Goal: Information Seeking & Learning: Check status

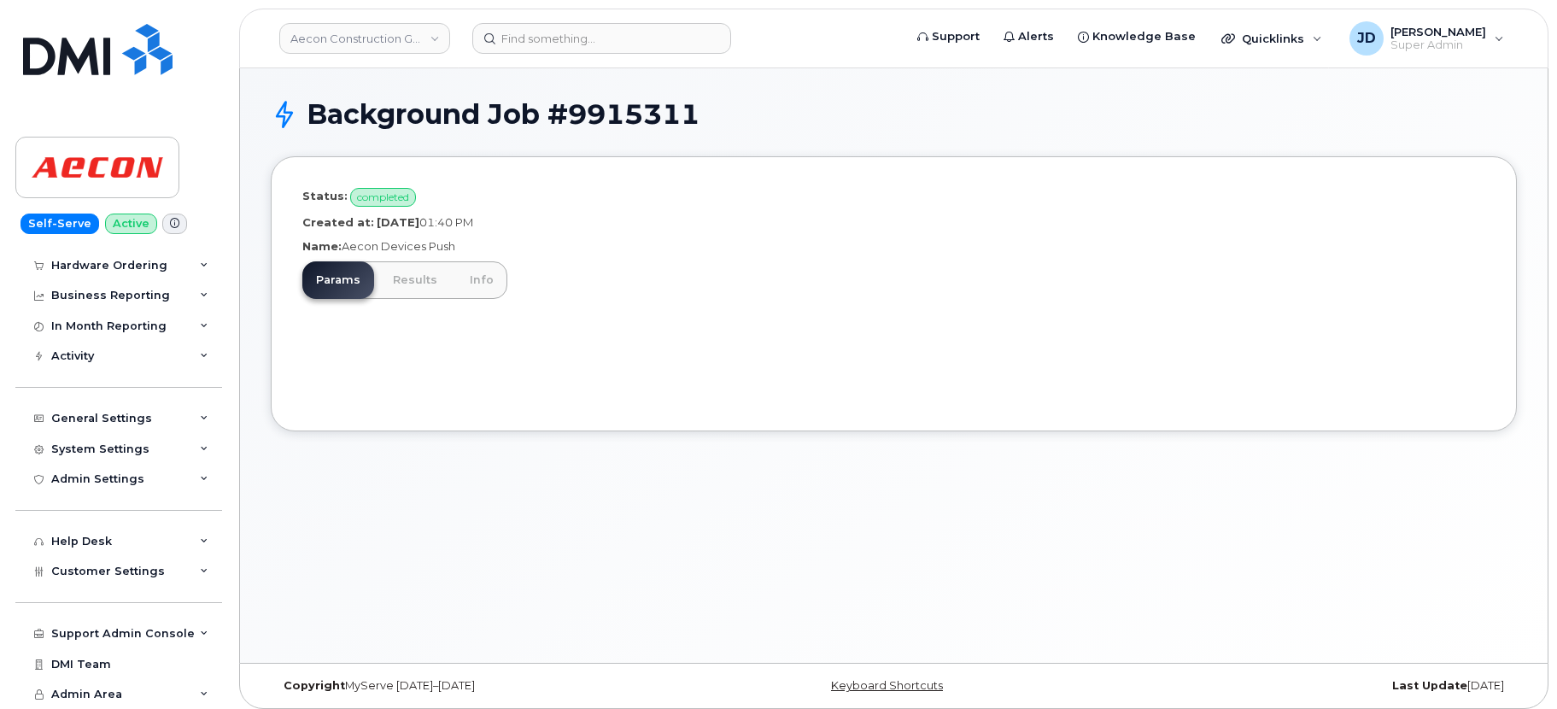
scroll to position [9, 0]
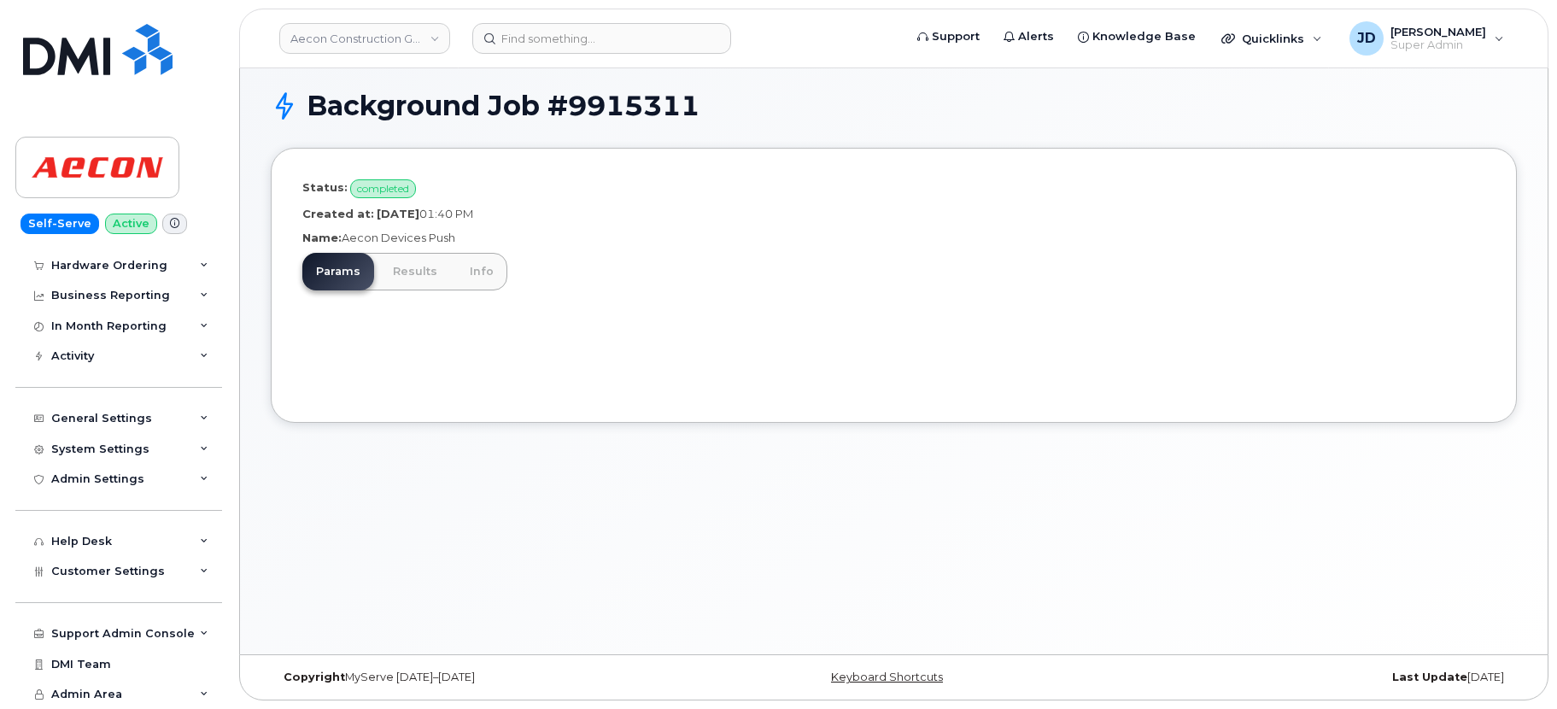
click at [431, 231] on p "Name: Aecon Devices Push" at bounding box center [893, 238] width 1183 height 16
drag, startPoint x: 431, startPoint y: 231, endPoint x: 356, endPoint y: 230, distance: 75.2
click at [356, 230] on p "Name: Aecon Devices Push" at bounding box center [893, 238] width 1183 height 16
copy p "Aecon Devices Push"
click at [103, 360] on div "Activity" at bounding box center [118, 356] width 207 height 31
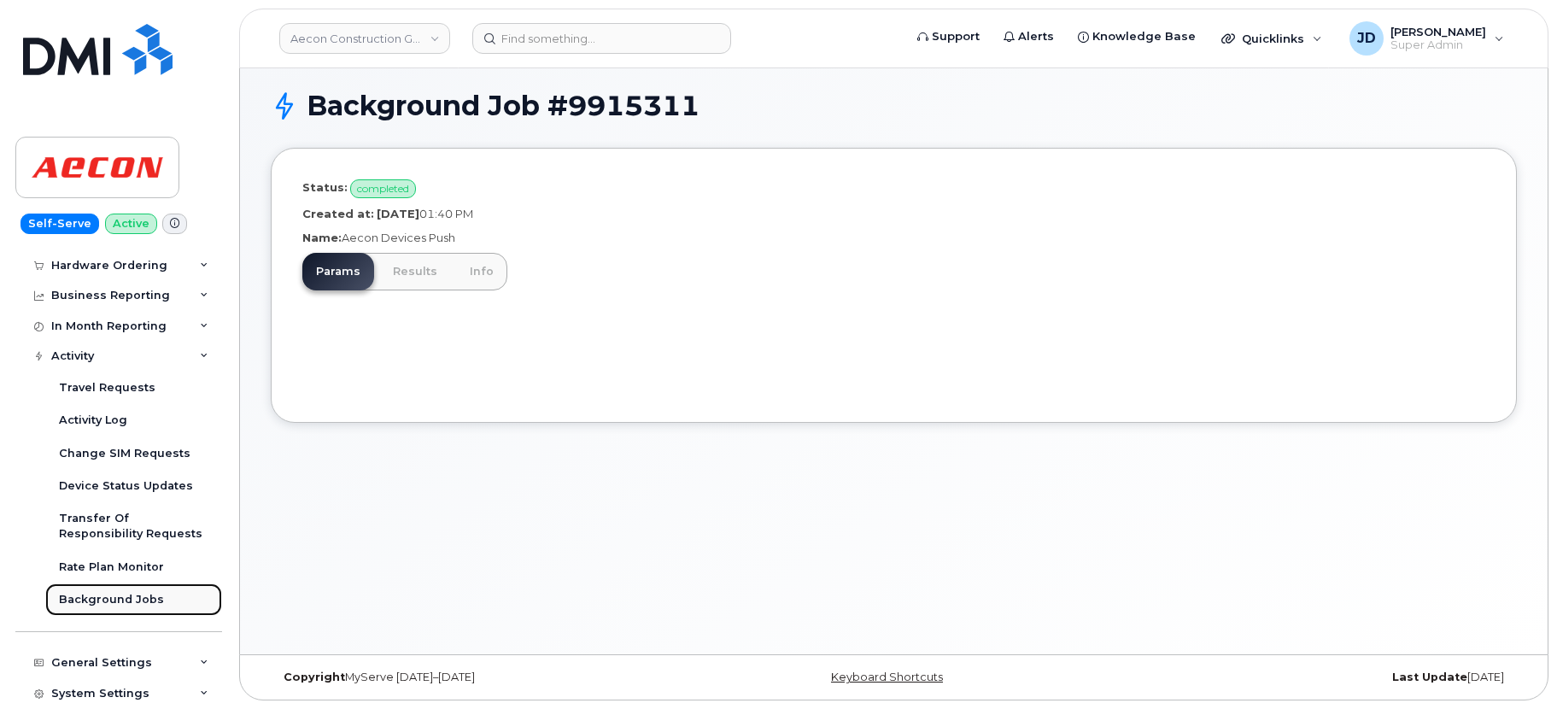
click at [113, 599] on div "Background Jobs" at bounding box center [111, 599] width 105 height 15
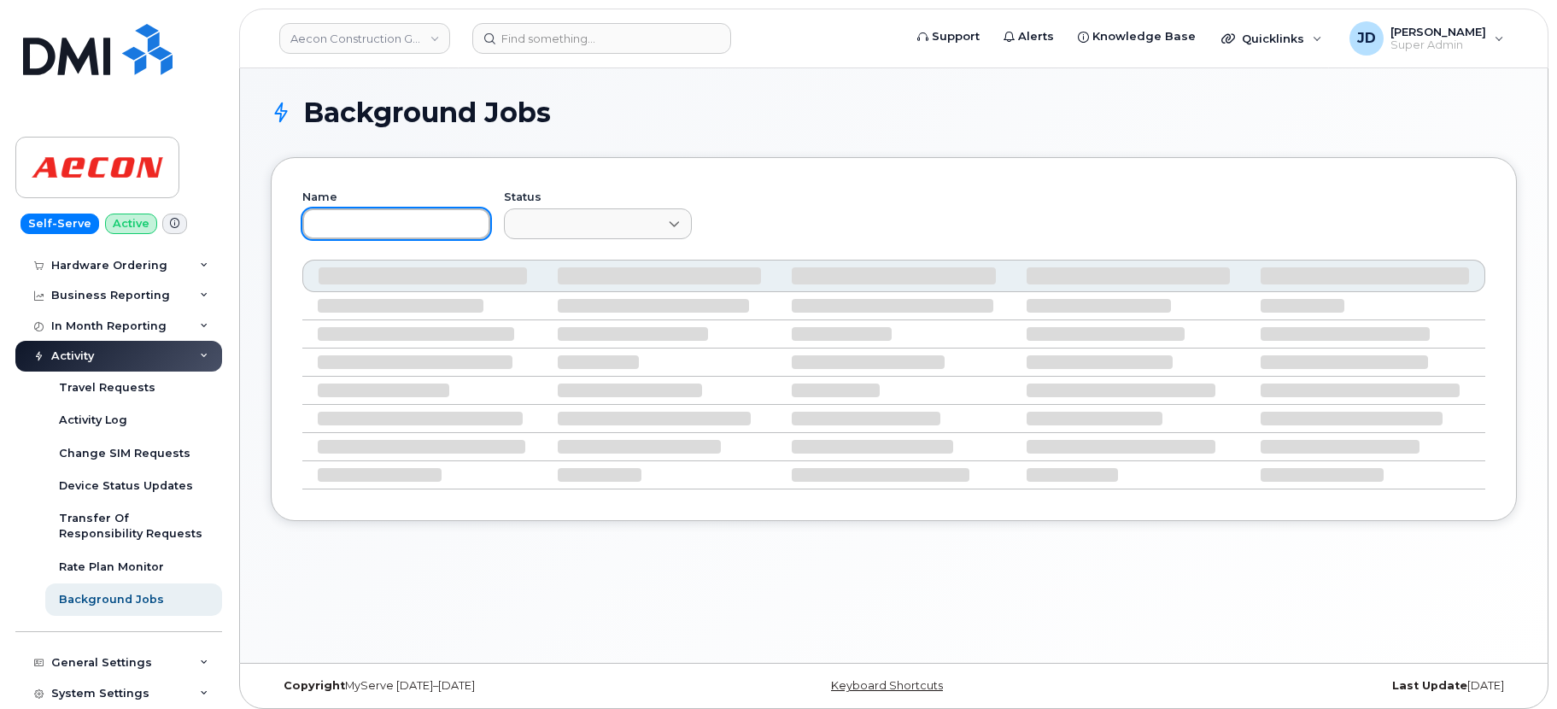
click at [390, 222] on input "text" at bounding box center [396, 223] width 188 height 31
paste input "Aecon Devices Push"
type input "Aecon Devices Push"
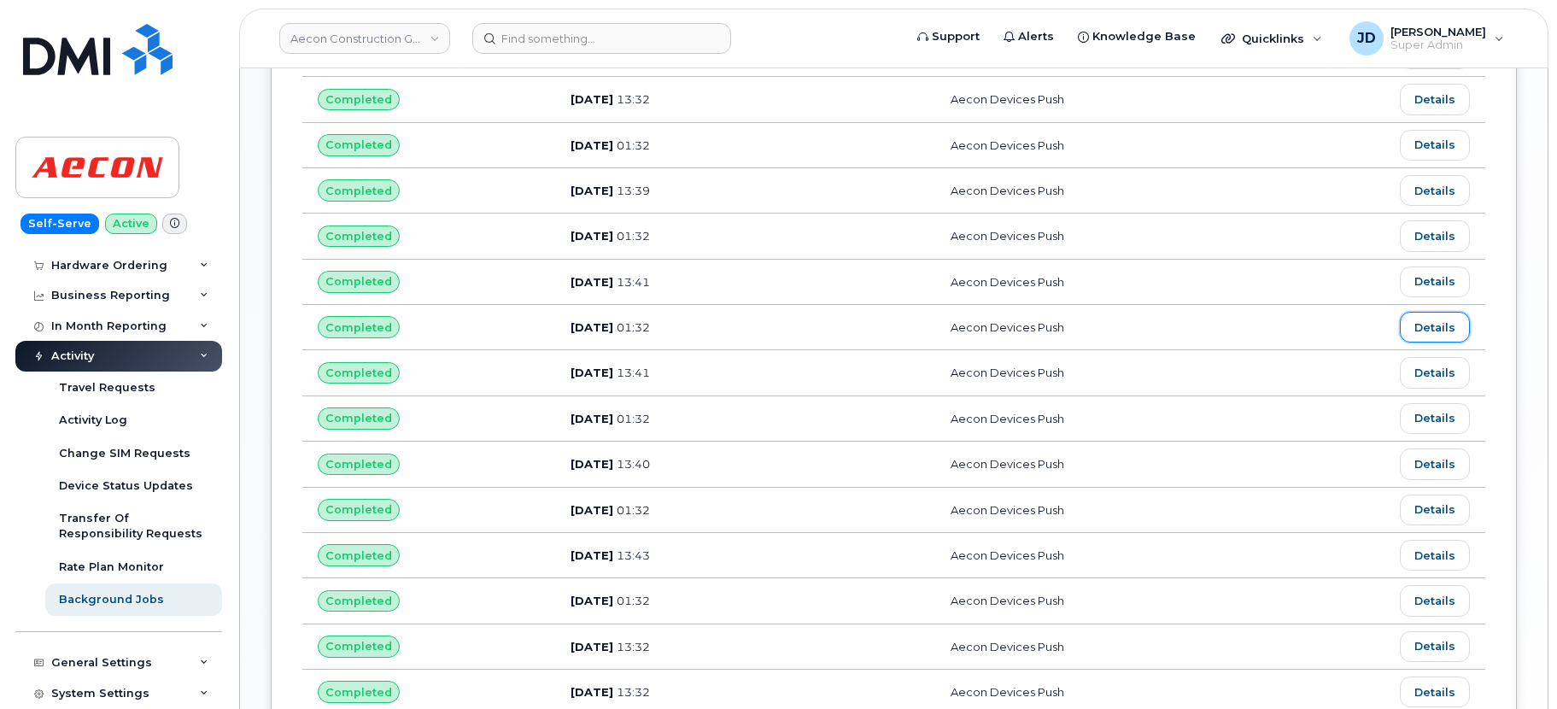
scroll to position [724, 0]
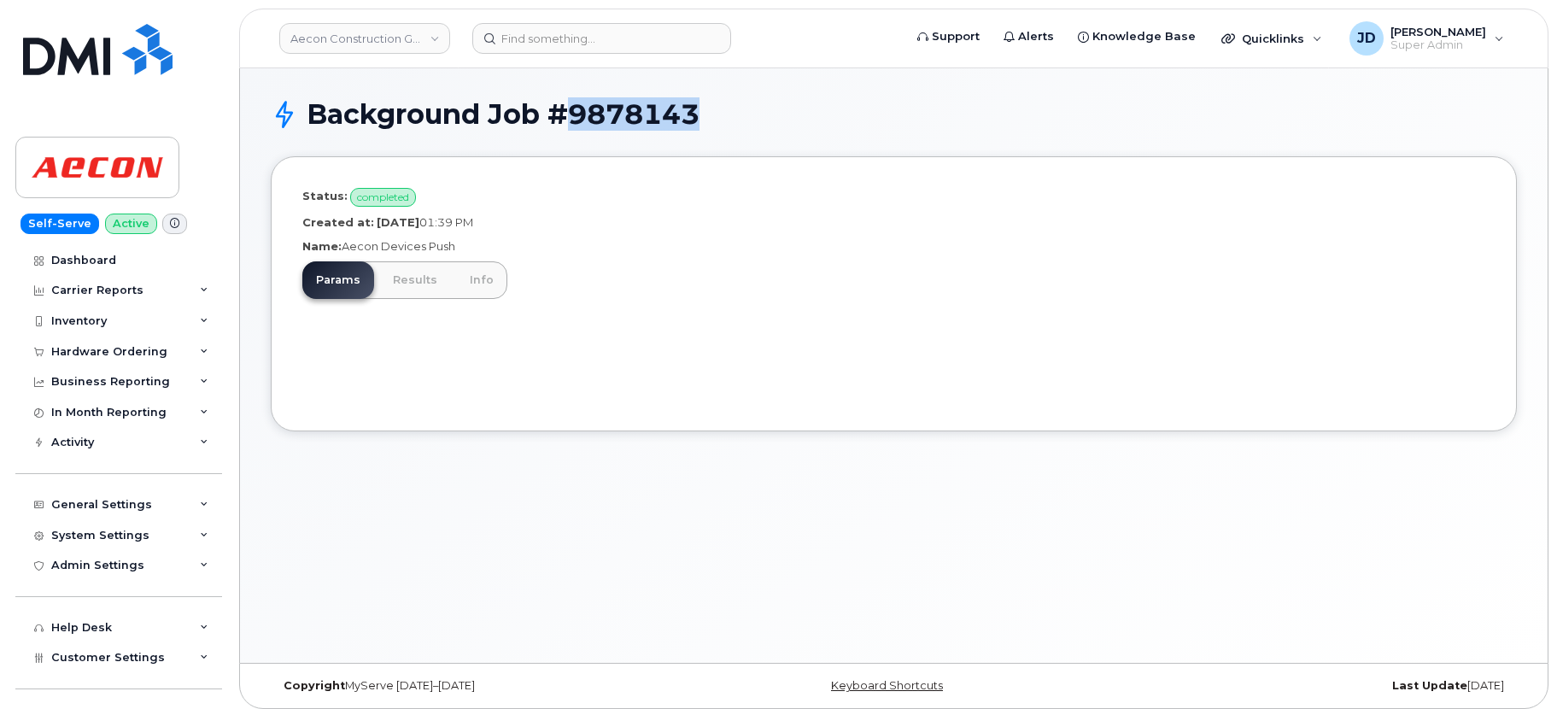
drag, startPoint x: 711, startPoint y: 108, endPoint x: 573, endPoint y: 121, distance: 138.9
click at [573, 121] on h1 "Background Job #9878143" at bounding box center [912, 114] width 1210 height 30
copy h1 "9878143"
drag, startPoint x: 549, startPoint y: 221, endPoint x: 369, endPoint y: 224, distance: 180.2
click at [369, 224] on p "Created at: September 12, 2025 01:39 PM" at bounding box center [893, 222] width 1183 height 16
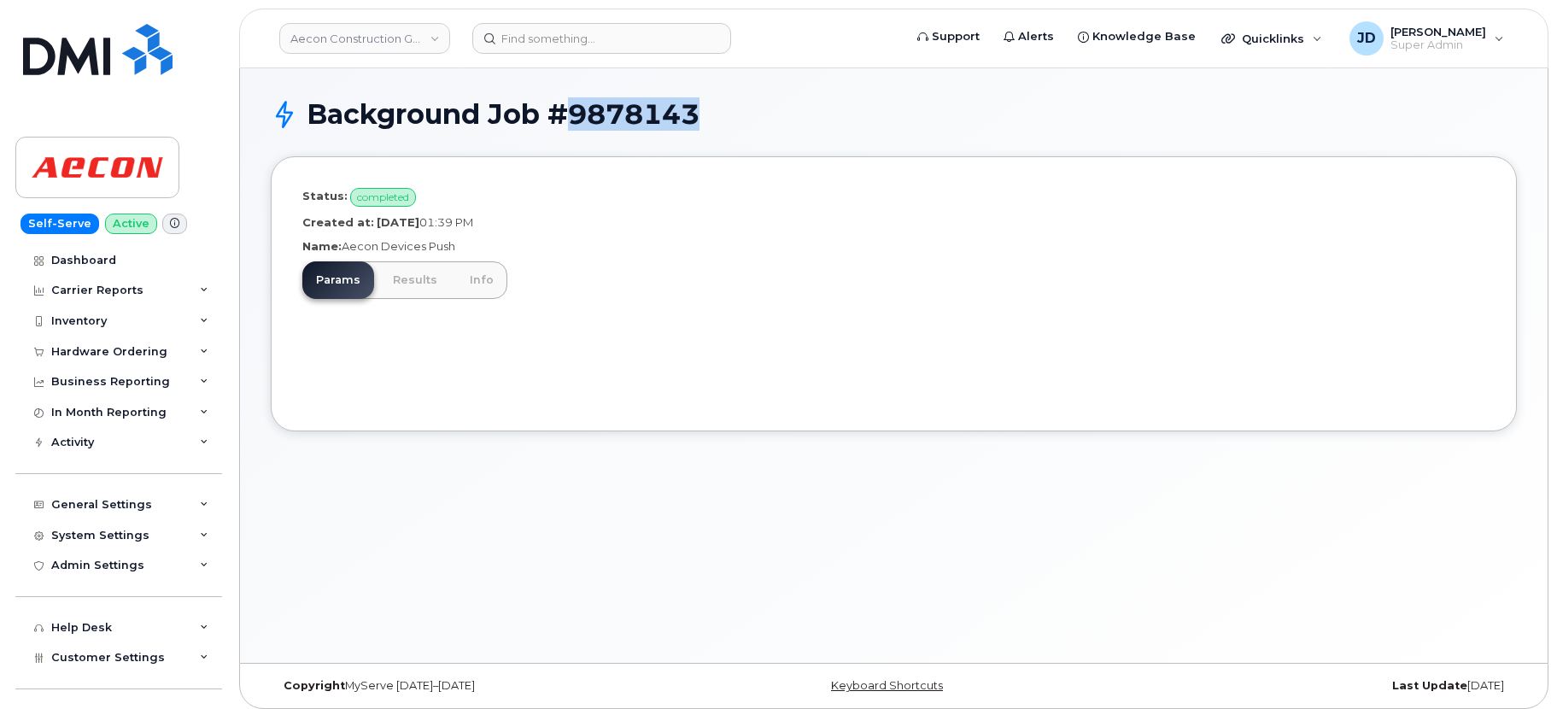
copy p "September 12, 2025 01:39 PM"
click at [411, 290] on link "Results" at bounding box center [415, 280] width 72 height 38
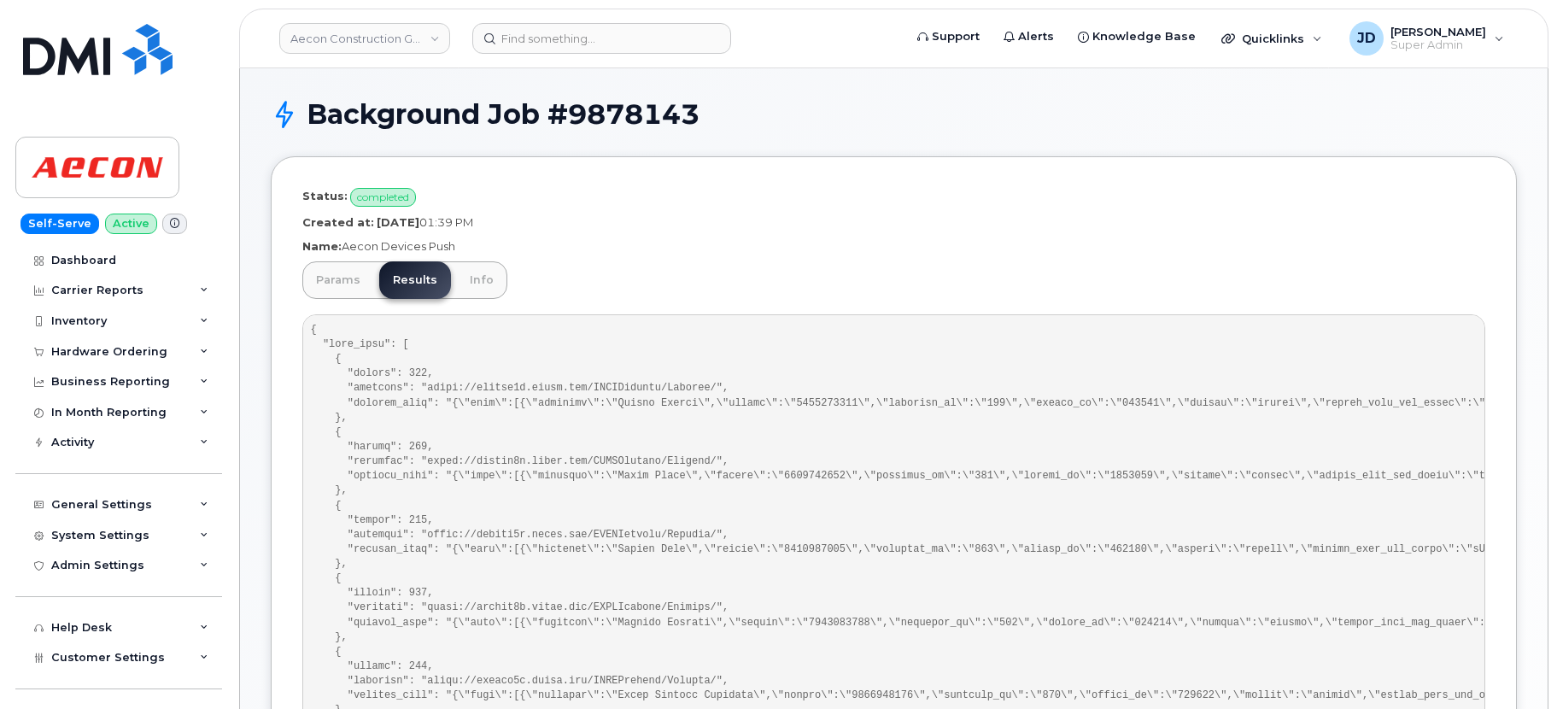
click at [588, 398] on pre at bounding box center [893, 717] width 1183 height 807
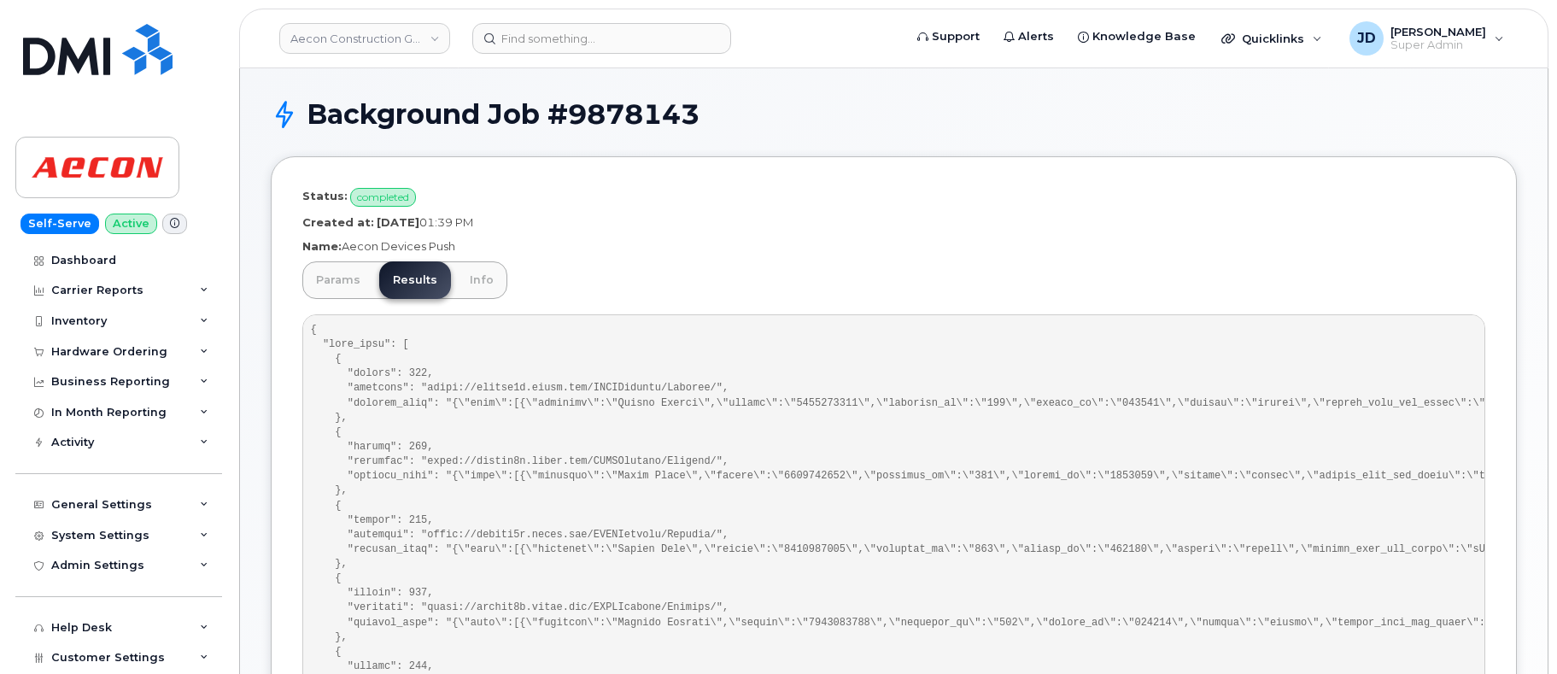
click at [887, 232] on div "Status: completed Created at: September 12, 2025 01:39 PM Name: Aecon Devices P…" at bounding box center [894, 658] width 1246 height 1004
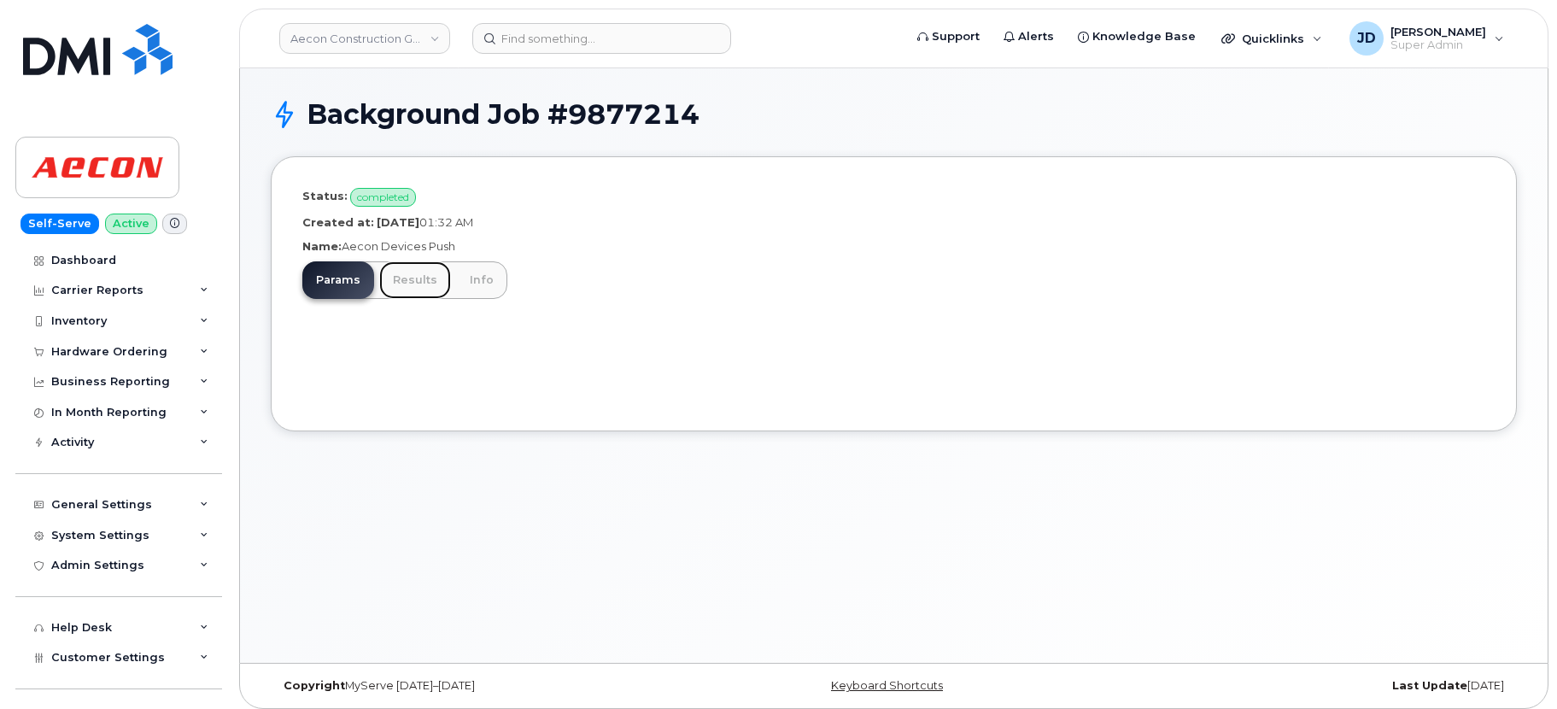
click at [400, 283] on link "Results" at bounding box center [415, 280] width 72 height 38
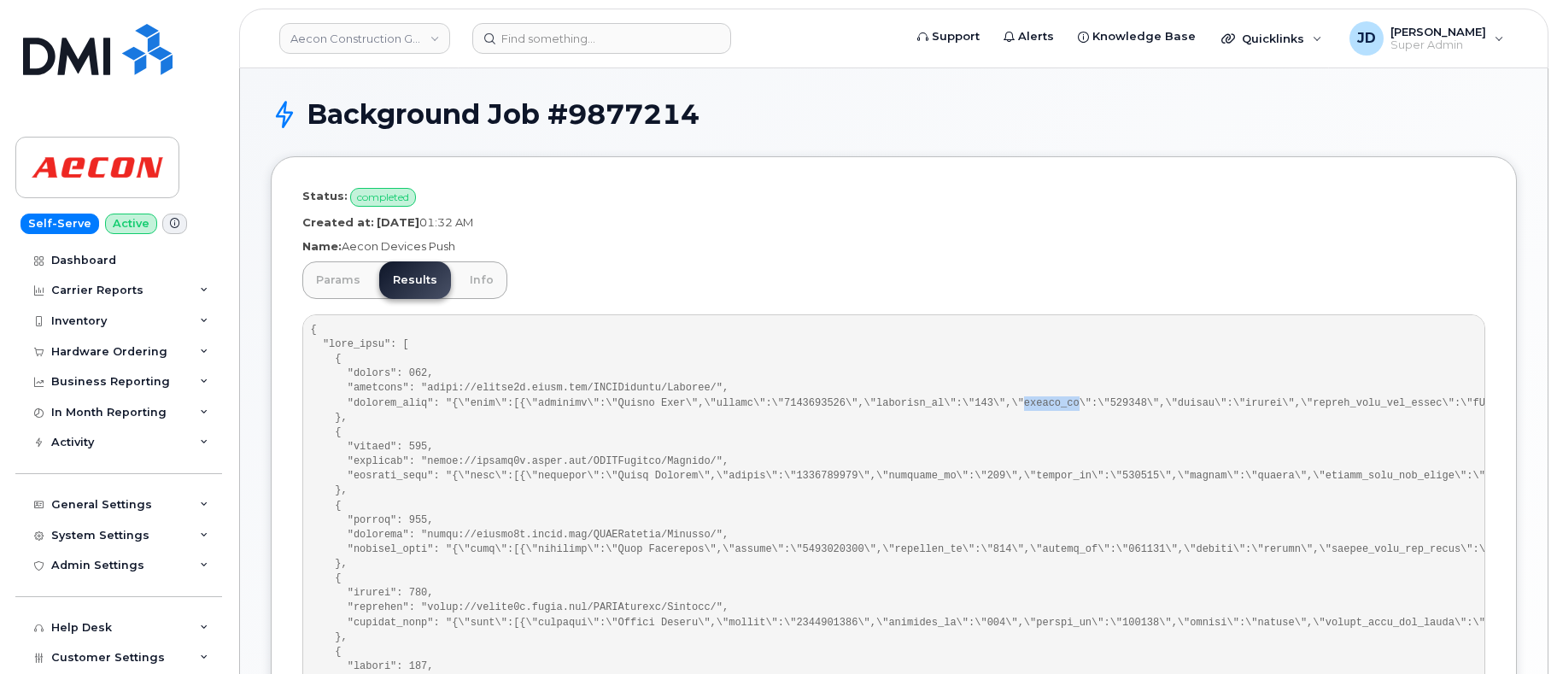
drag, startPoint x: 547, startPoint y: 219, endPoint x: 370, endPoint y: 228, distance: 177.8
click at [370, 228] on p "Created at: [DATE] 01:32 AM" at bounding box center [893, 222] width 1183 height 16
copy p "[DATE] 01:32 AM"
click at [1009, 210] on div "Status: completed Created at: September 12, 2025 01:32 AM Name: Aecon Devices P…" at bounding box center [894, 548] width 1246 height 785
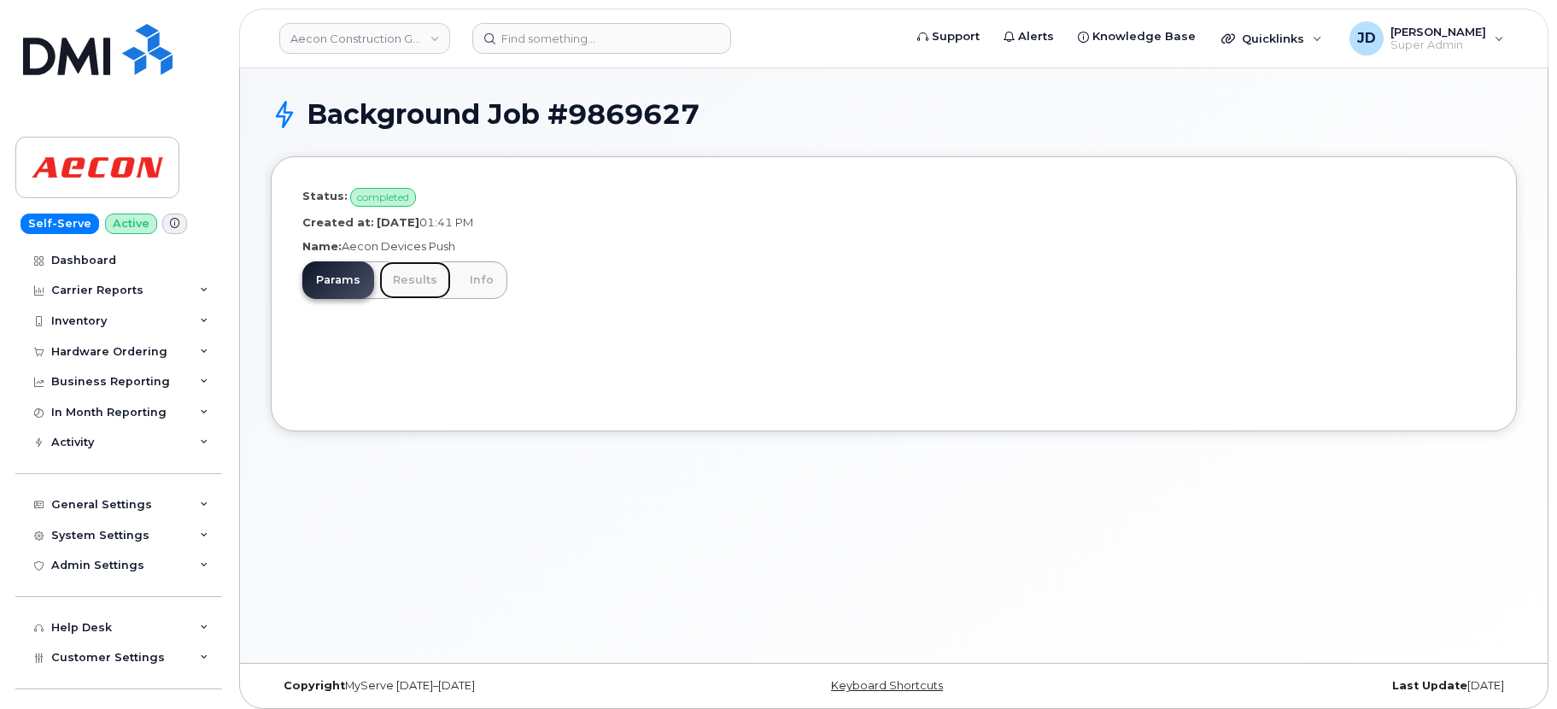
click at [389, 280] on link "Results" at bounding box center [415, 280] width 72 height 38
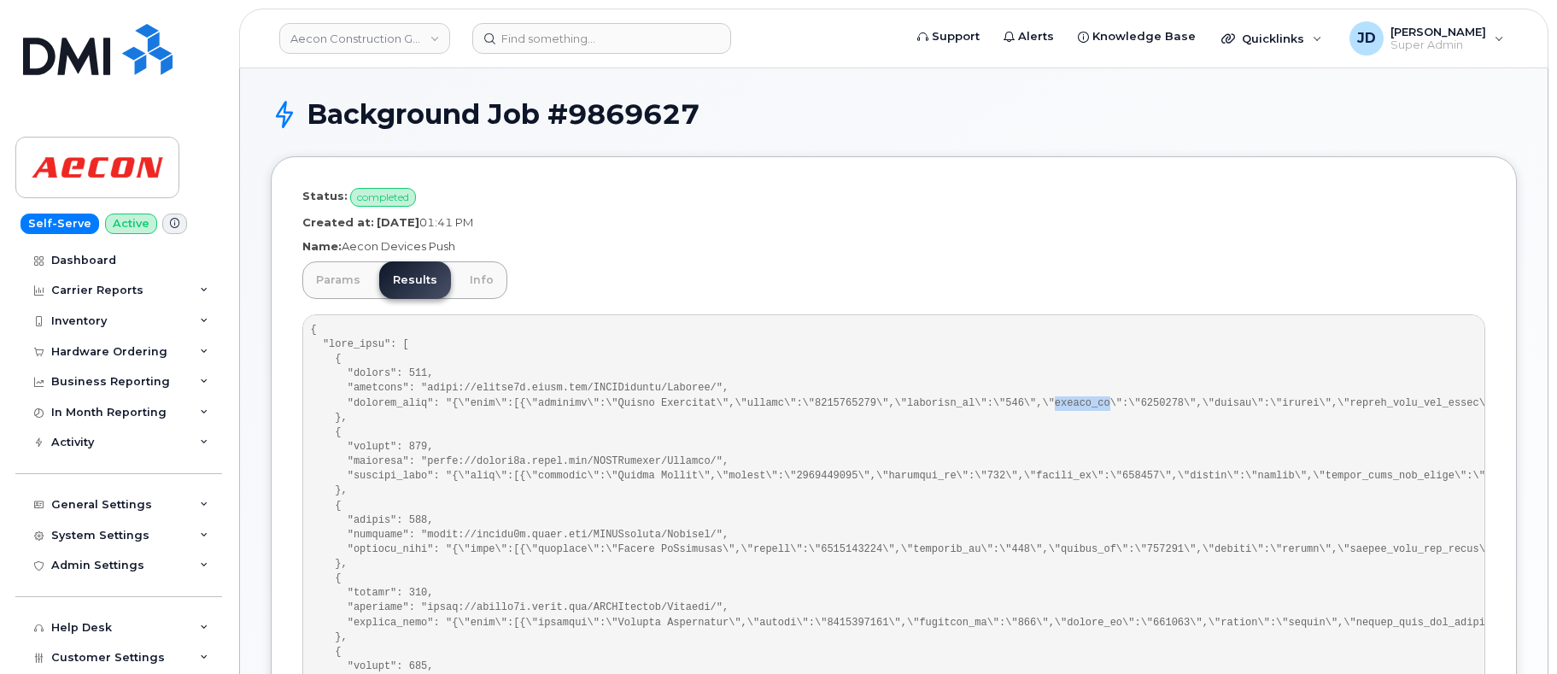
drag, startPoint x: 549, startPoint y: 223, endPoint x: 369, endPoint y: 222, distance: 180.2
click at [369, 222] on p "Created at: September 11, 2025 01:41 PM" at bounding box center [893, 222] width 1183 height 16
copy p "September 11, 2025 01:41 PM"
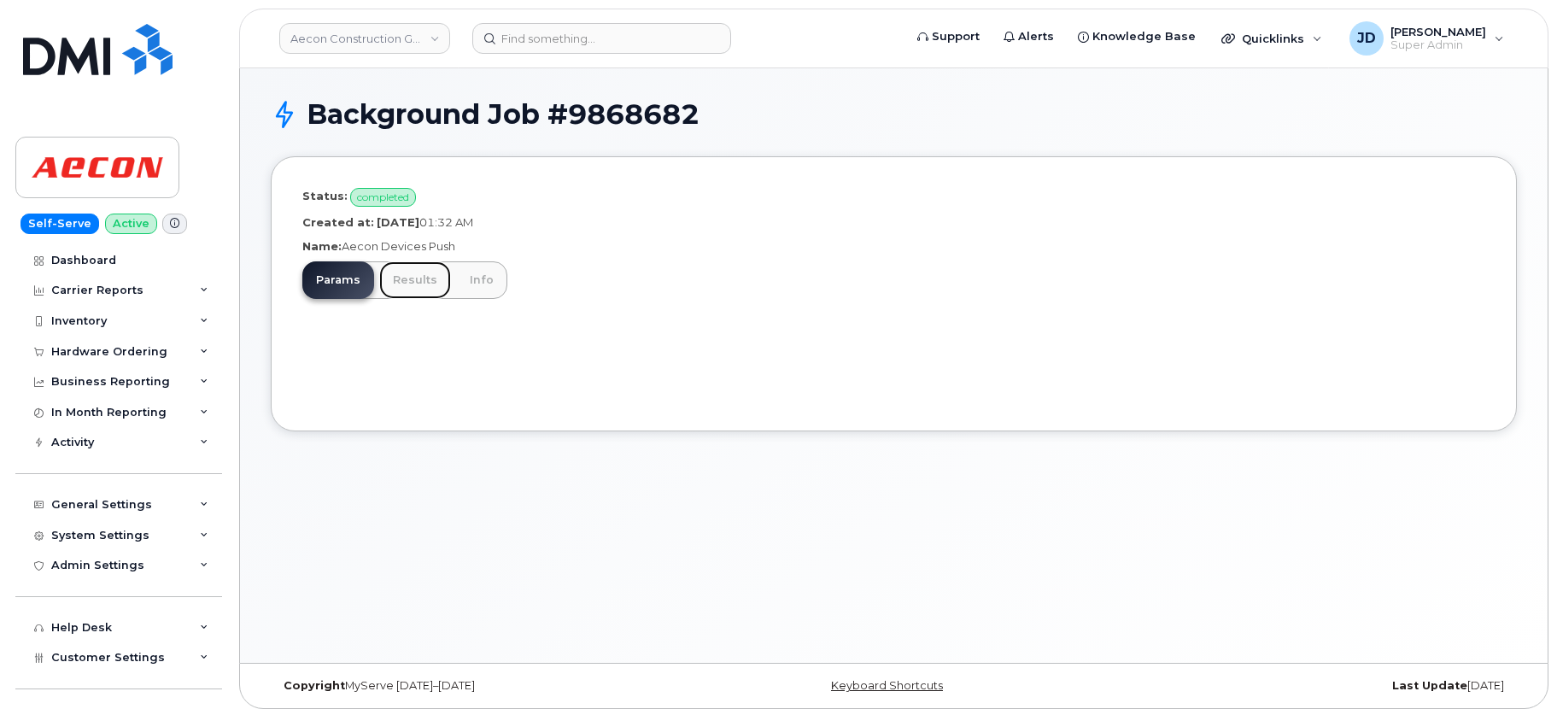
click at [399, 274] on link "Results" at bounding box center [415, 280] width 72 height 38
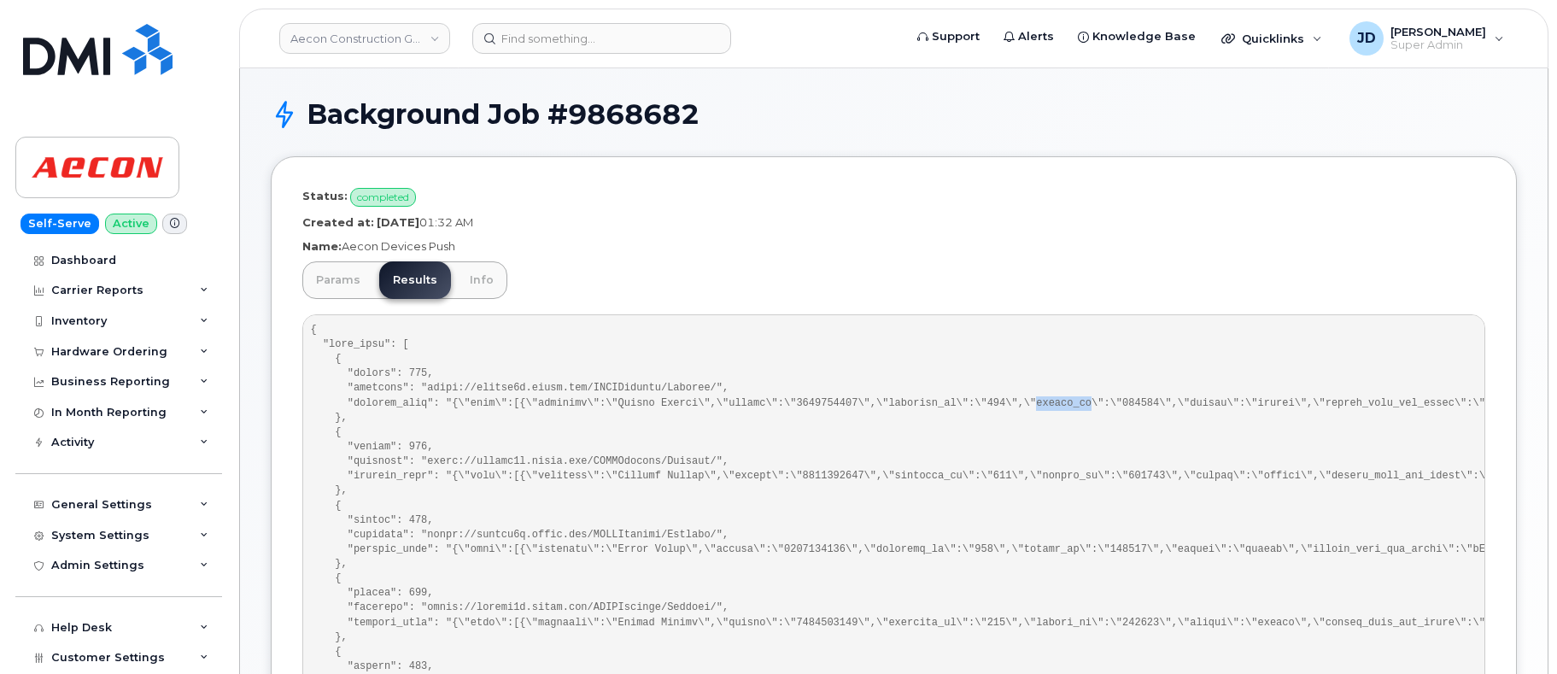
drag, startPoint x: 530, startPoint y: 219, endPoint x: 369, endPoint y: 225, distance: 160.7
click at [369, 225] on p "Created at: [DATE] 01:32 AM" at bounding box center [893, 222] width 1183 height 16
click at [880, 173] on div "Status: completed Created at: [DATE] 01:32 AM Name: Aecon Devices Push Params R…" at bounding box center [894, 548] width 1246 height 785
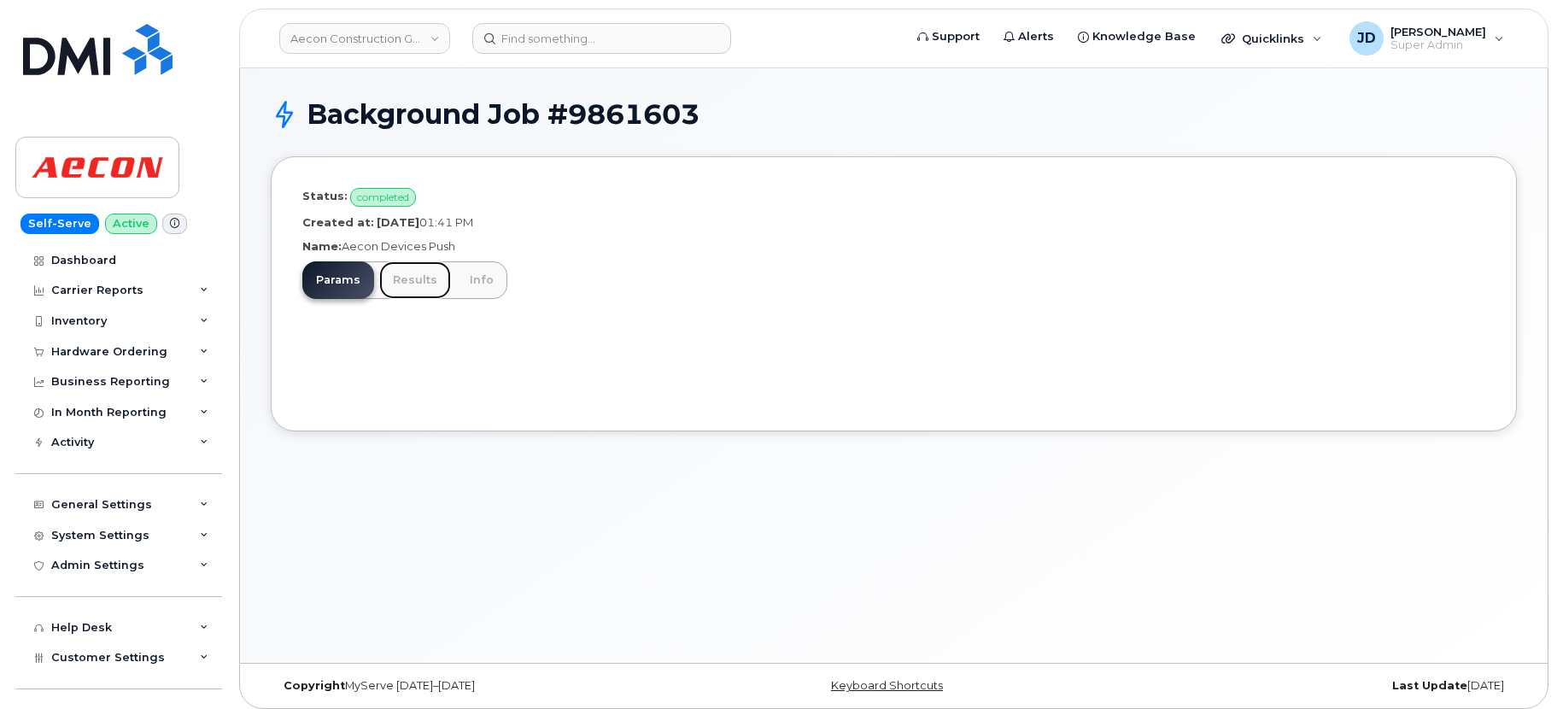
click at [404, 277] on link "Results" at bounding box center [415, 280] width 72 height 38
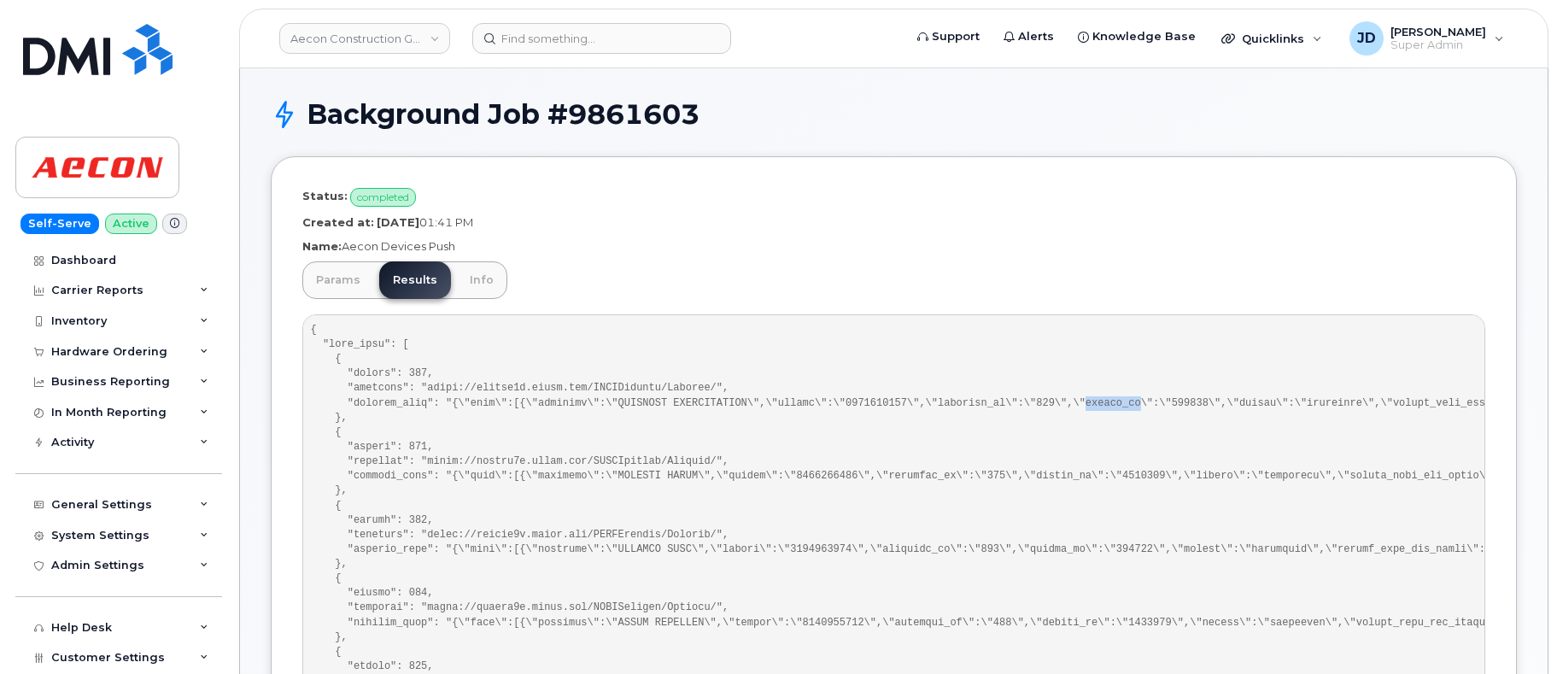
drag, startPoint x: 552, startPoint y: 219, endPoint x: 371, endPoint y: 225, distance: 181.1
click at [371, 225] on p "Created at: September 10, 2025 01:41 PM" at bounding box center [893, 222] width 1183 height 16
copy p "September 10, 2025 01:41 PM"
click at [920, 245] on p "Name: Aecon Devices Push" at bounding box center [893, 246] width 1183 height 16
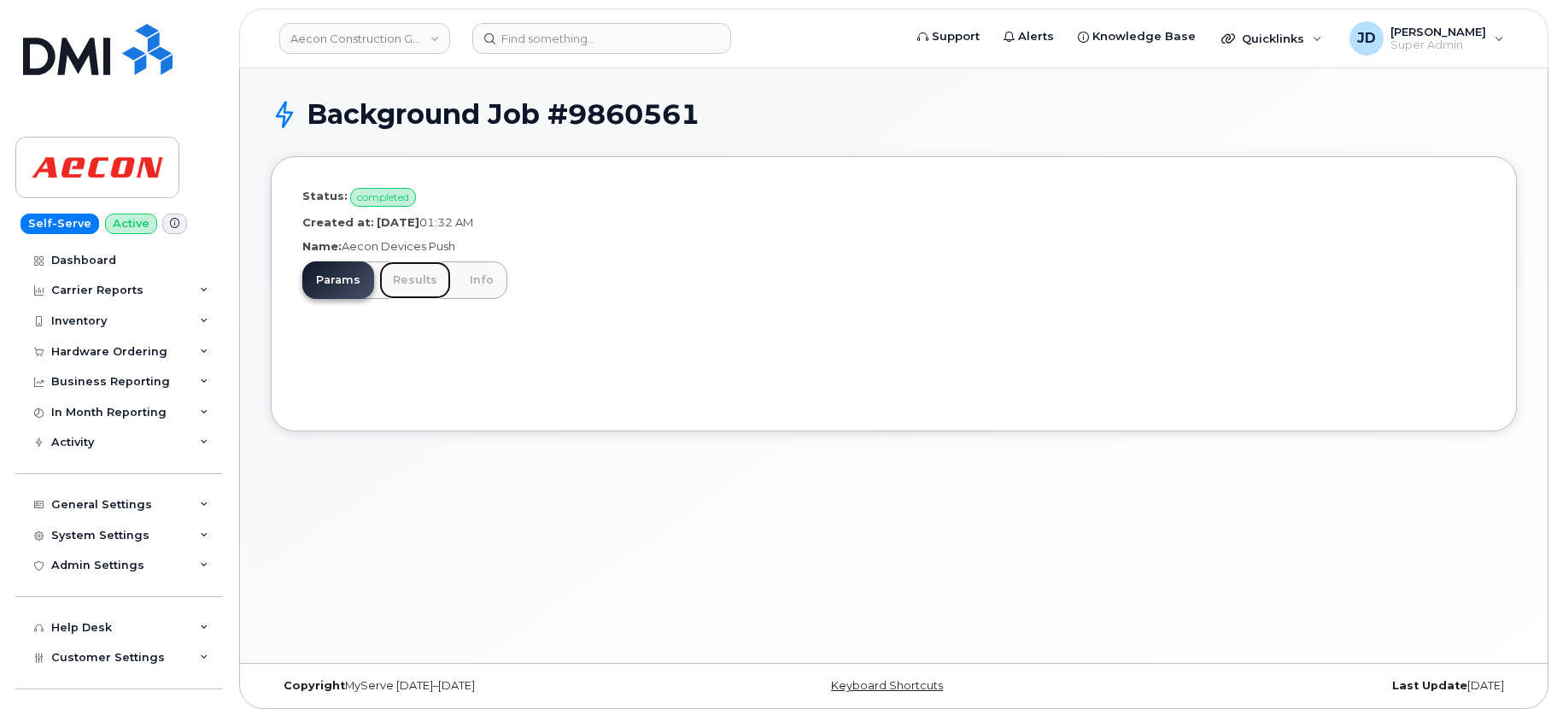
click at [393, 285] on link "Results" at bounding box center [415, 280] width 72 height 38
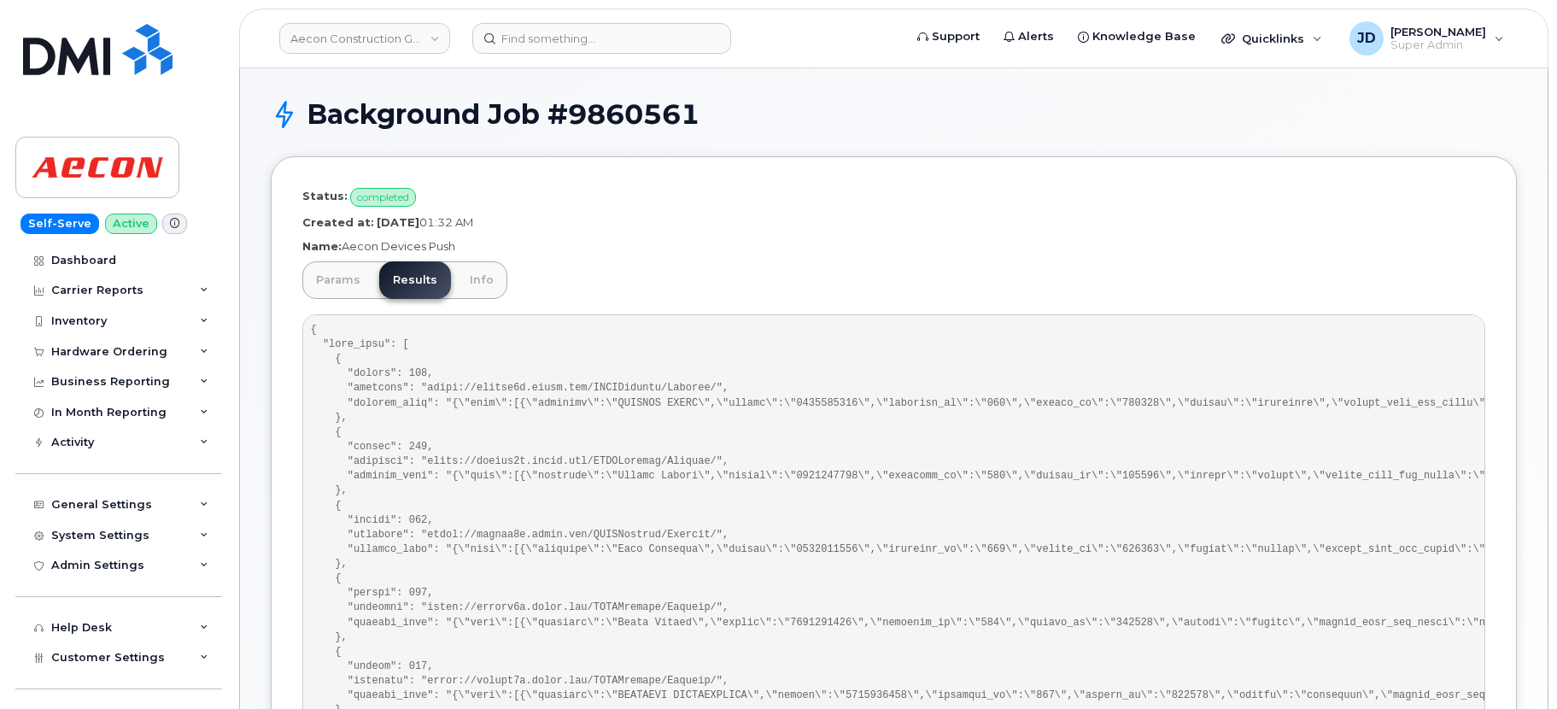
click at [804, 266] on div "Params Results Info" at bounding box center [893, 658] width 1183 height 794
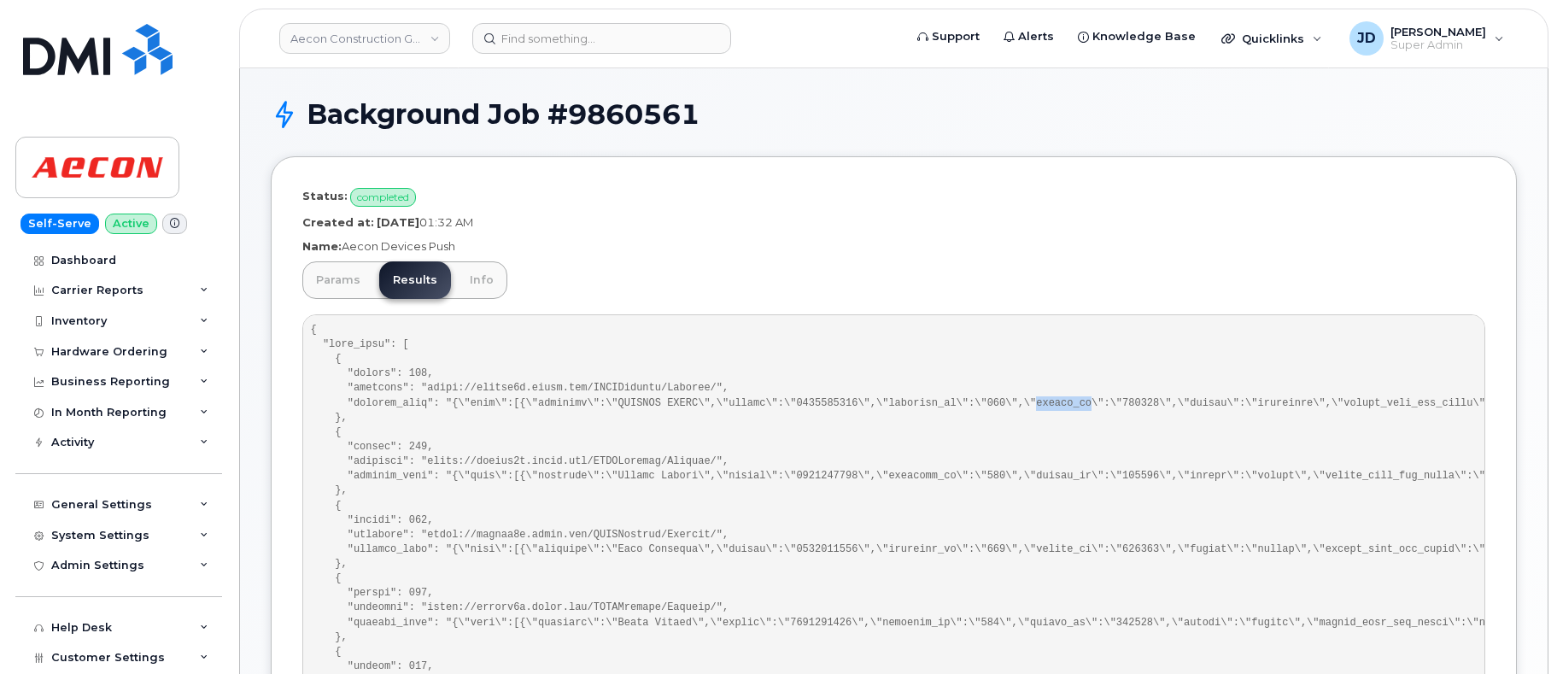
drag, startPoint x: 553, startPoint y: 220, endPoint x: 370, endPoint y: 221, distance: 182.8
click at [370, 221] on p "Created at: [DATE] 01:32 AM" at bounding box center [893, 222] width 1183 height 16
copy p "[DATE] 01:32 AM"
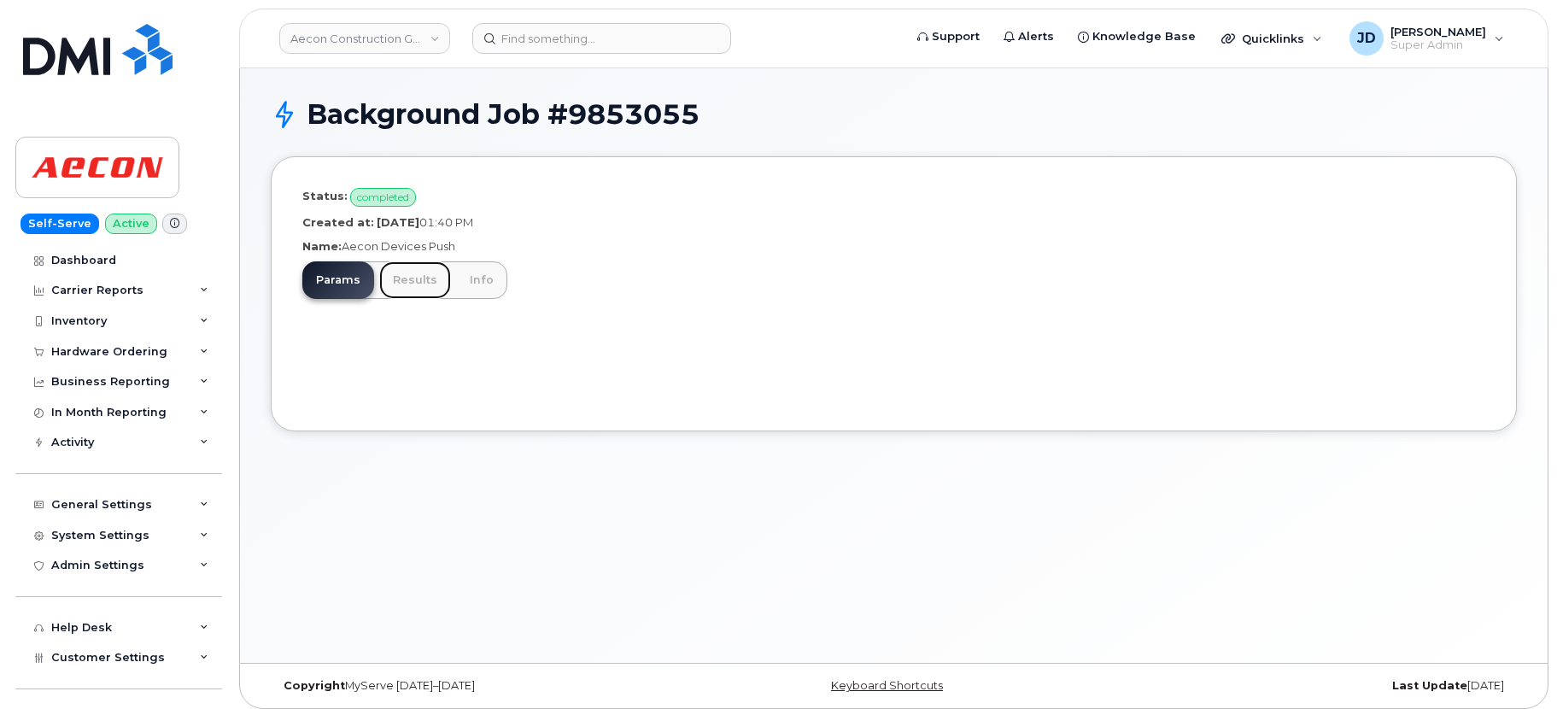
click at [403, 271] on link "Results" at bounding box center [415, 280] width 72 height 38
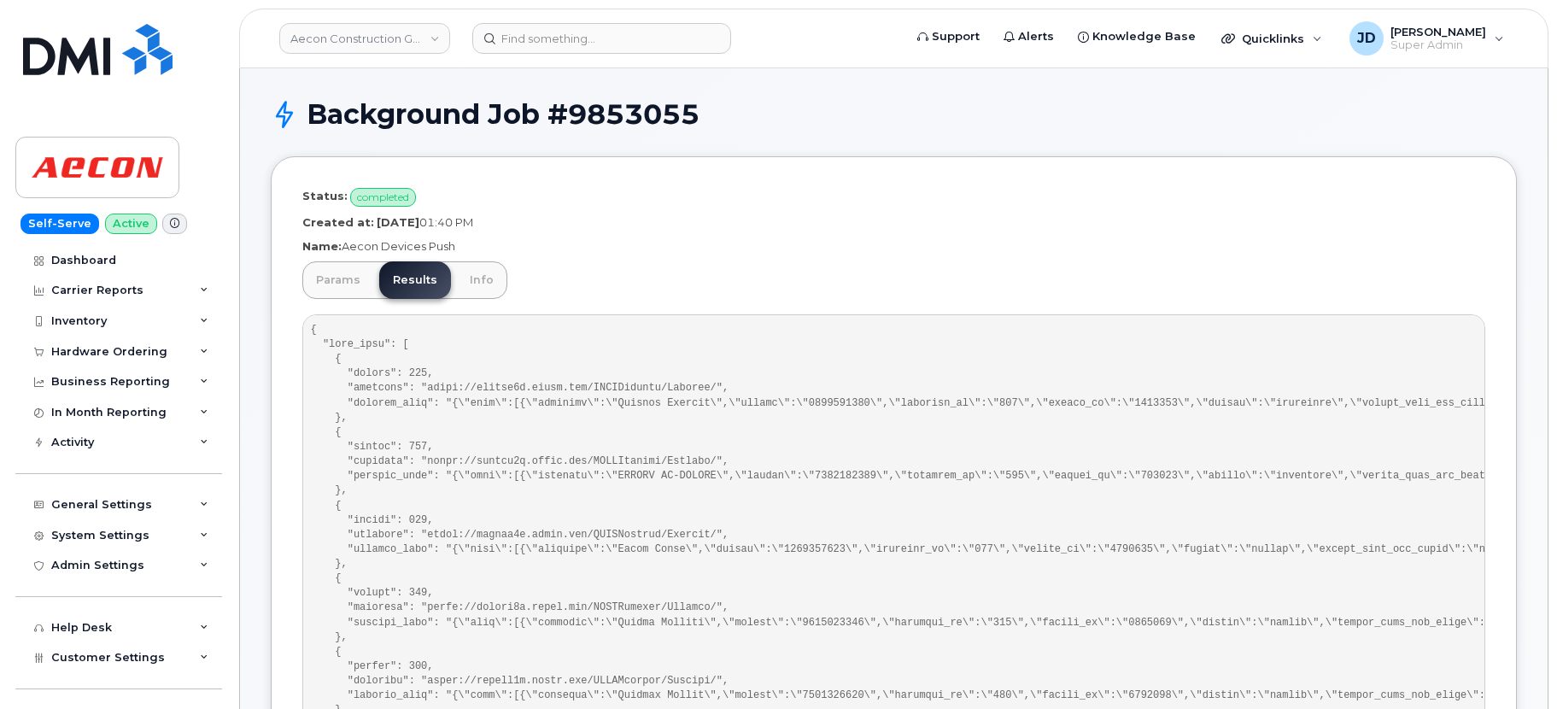
click at [799, 224] on p "Created at: September 09, 2025 01:40 PM" at bounding box center [893, 222] width 1183 height 16
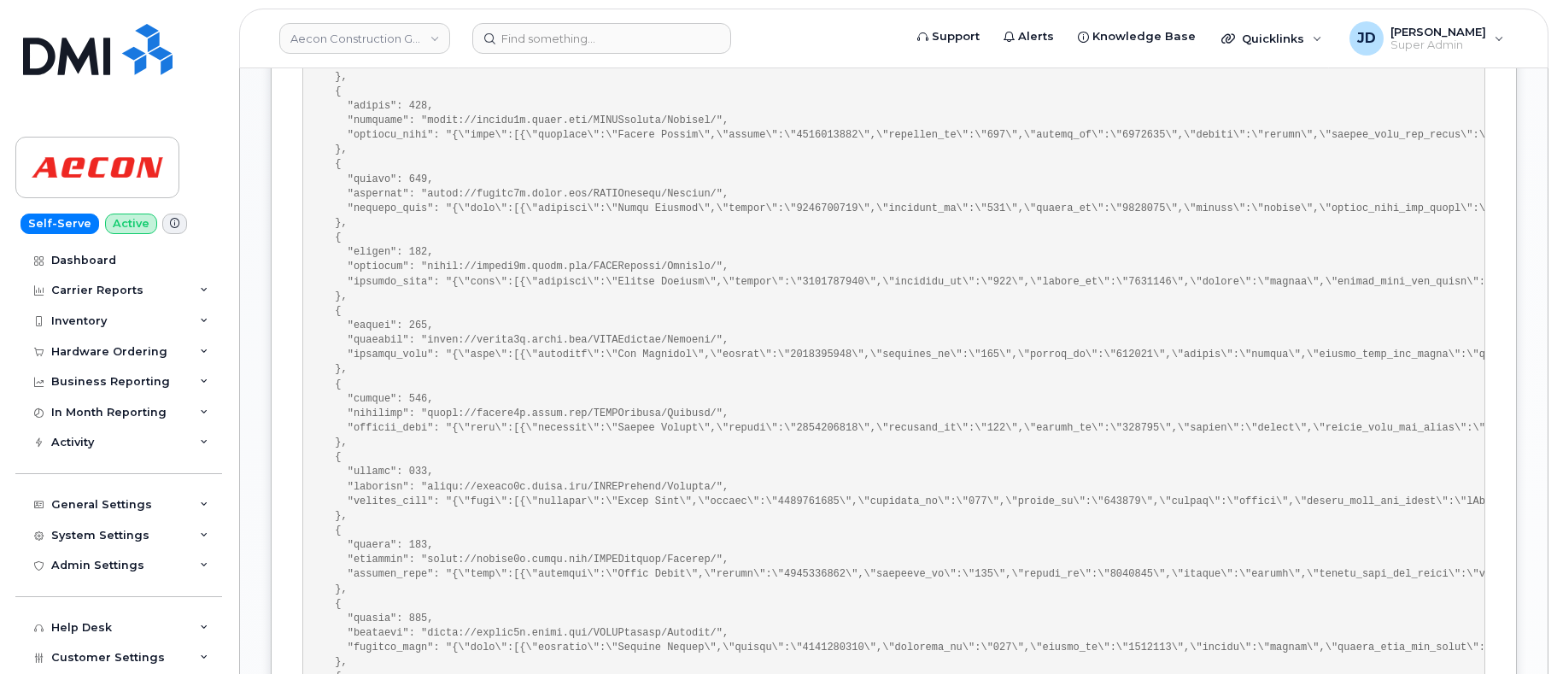
scroll to position [3464, 0]
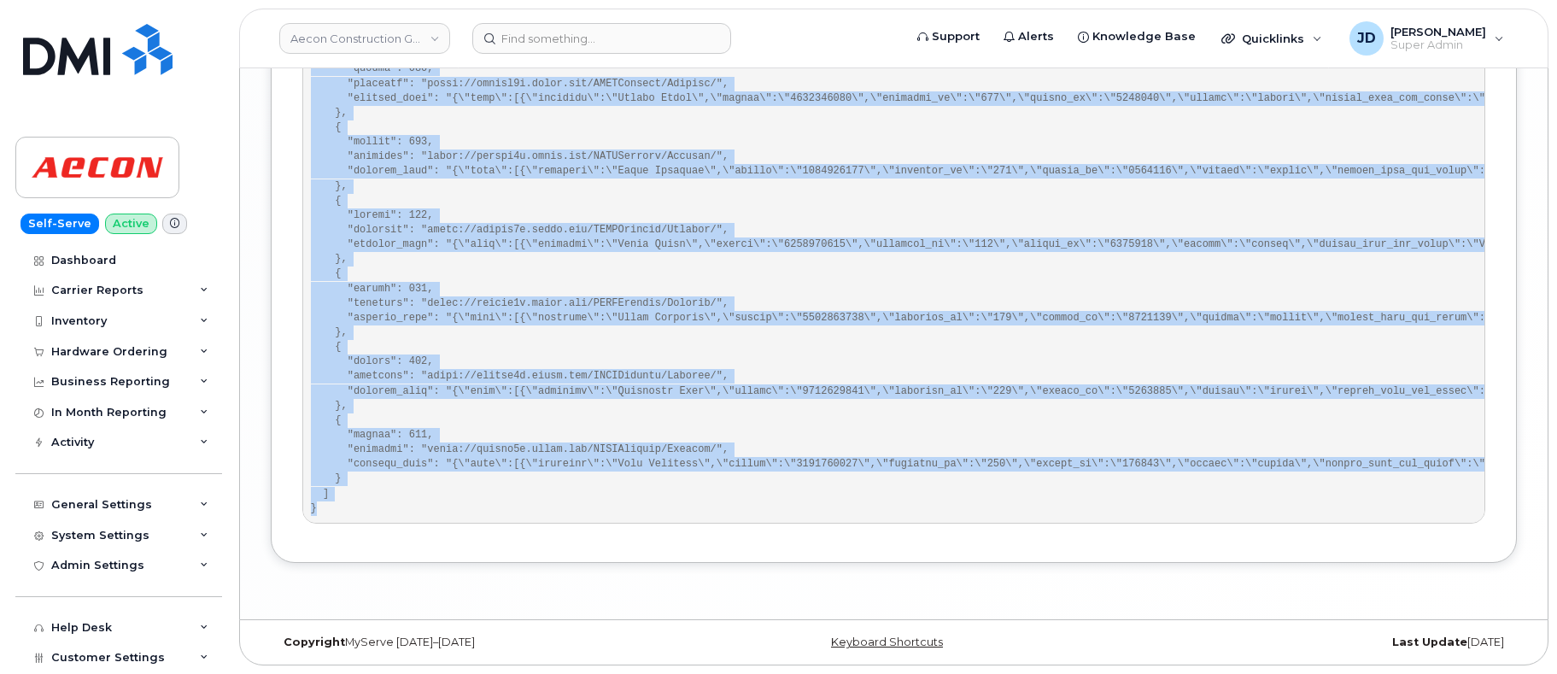
drag, startPoint x: 309, startPoint y: 330, endPoint x: 375, endPoint y: 515, distance: 196.6
copy pre "{ "sent_data": [ { "status": 202, "endpoint": "https://aeconb2b.aecon.com/RESTA…"
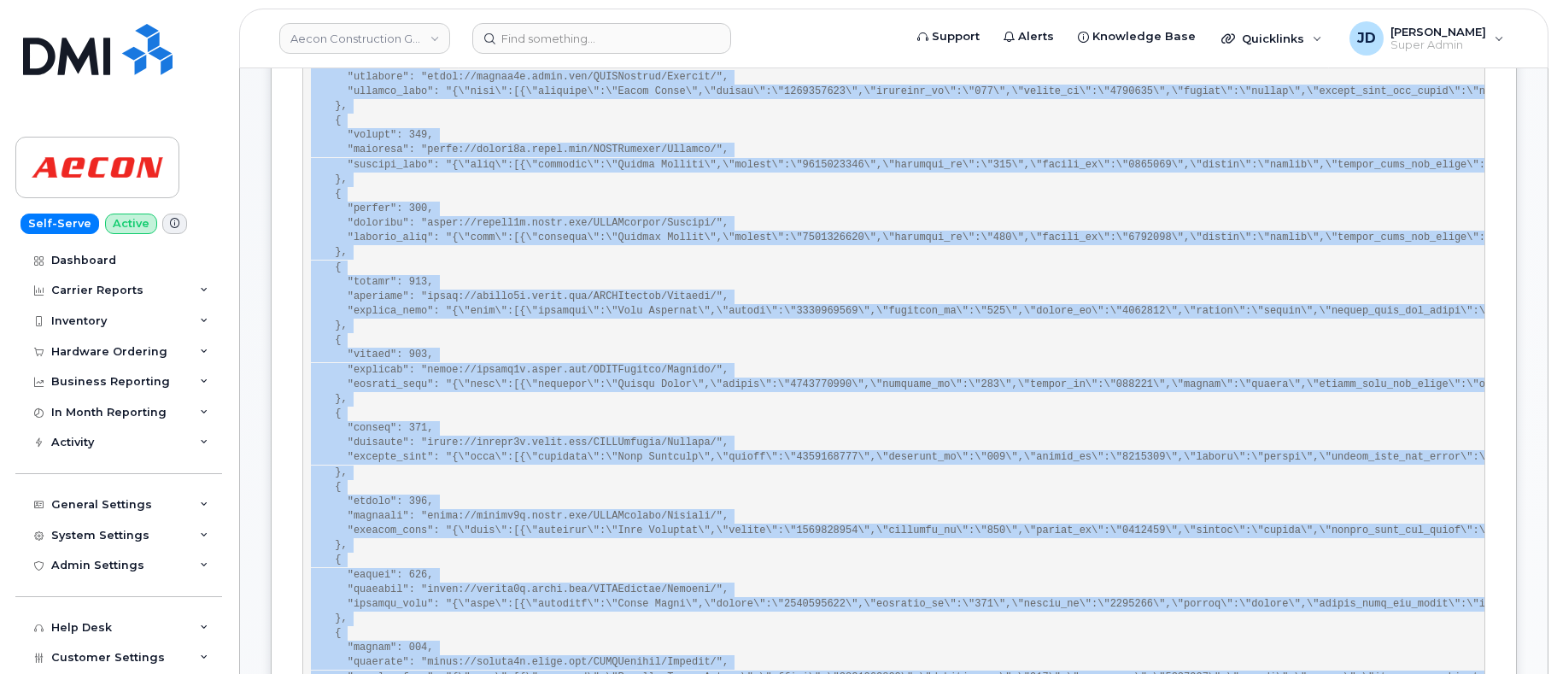
scroll to position [0, 0]
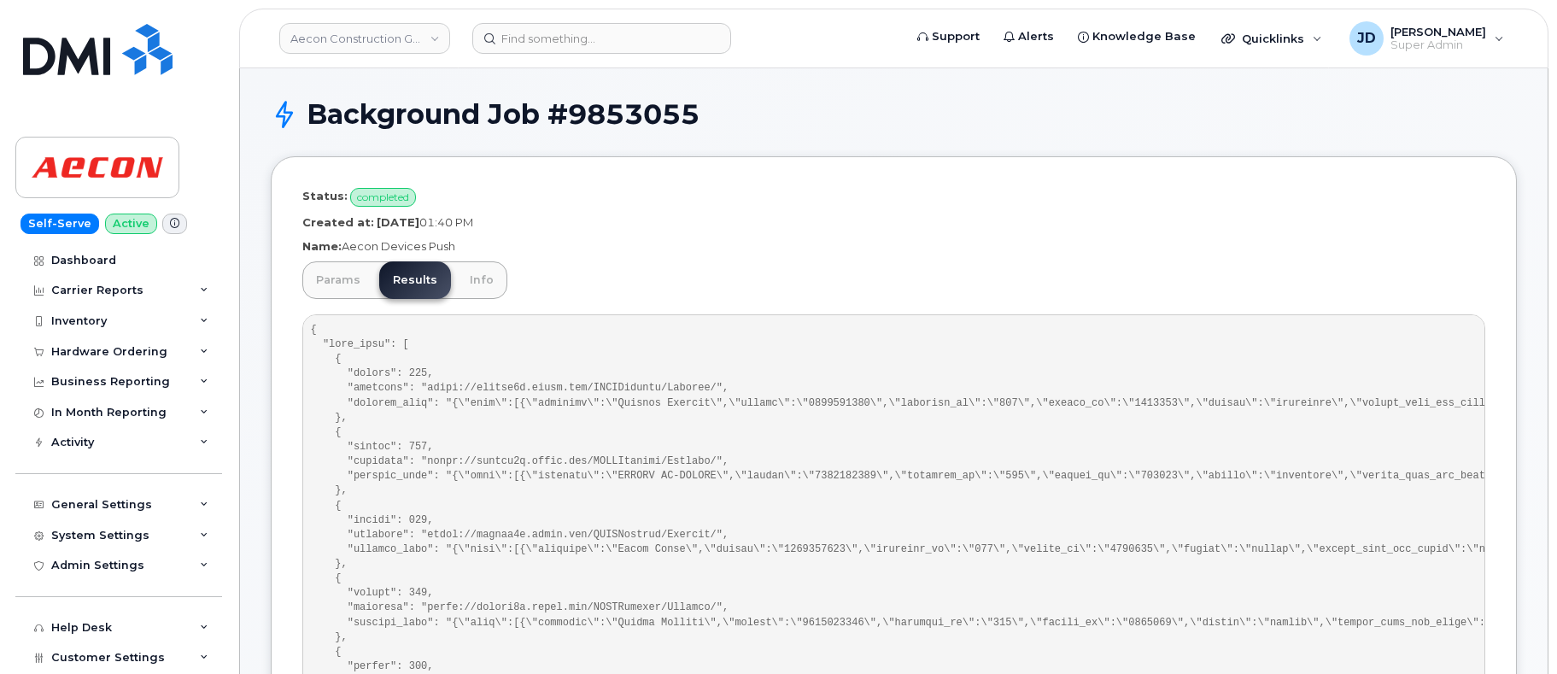
drag, startPoint x: 547, startPoint y: 219, endPoint x: 370, endPoint y: 225, distance: 177.7
click at [370, 225] on p "Created at: September 09, 2025 01:40 PM" at bounding box center [893, 222] width 1183 height 16
copy p "September 09, 2025 01:40 PM"
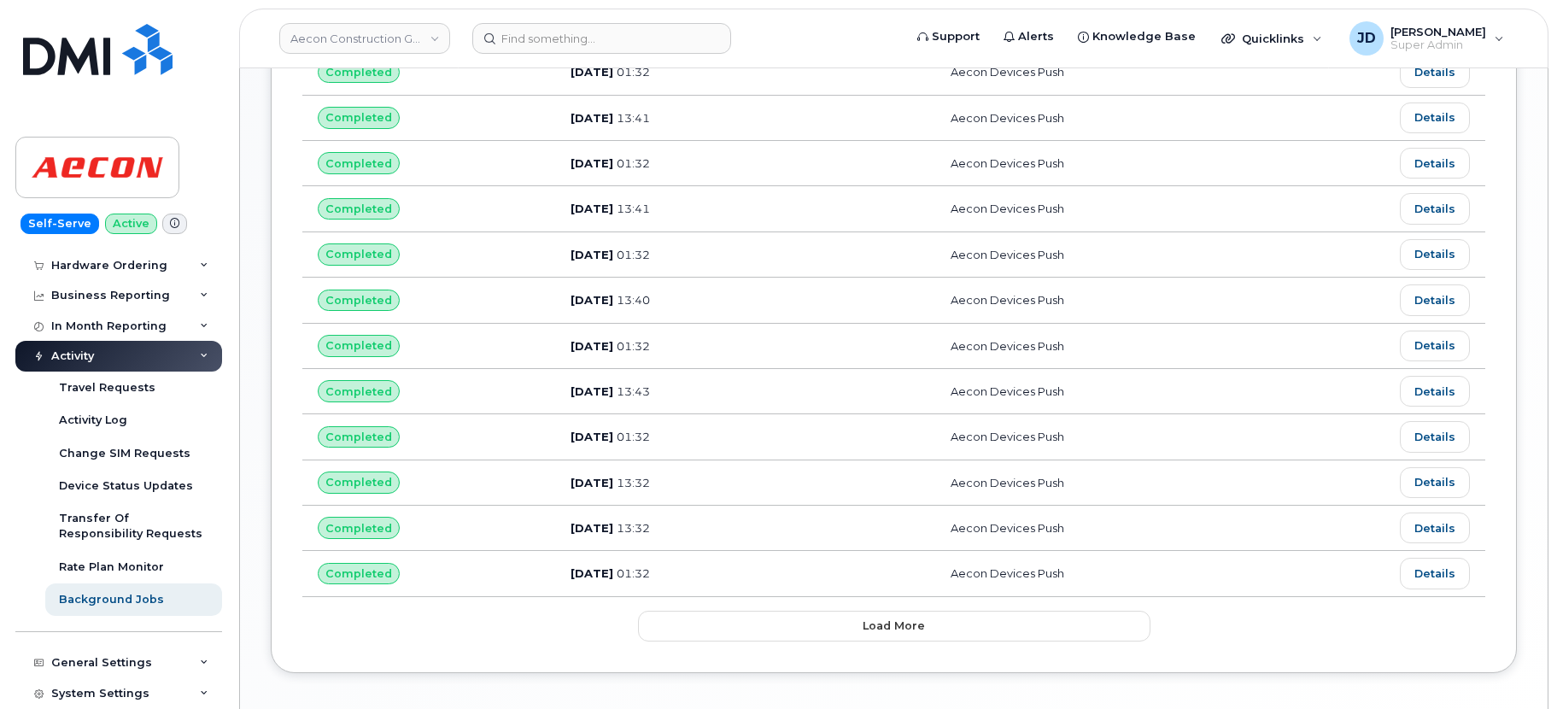
scroll to position [875, 0]
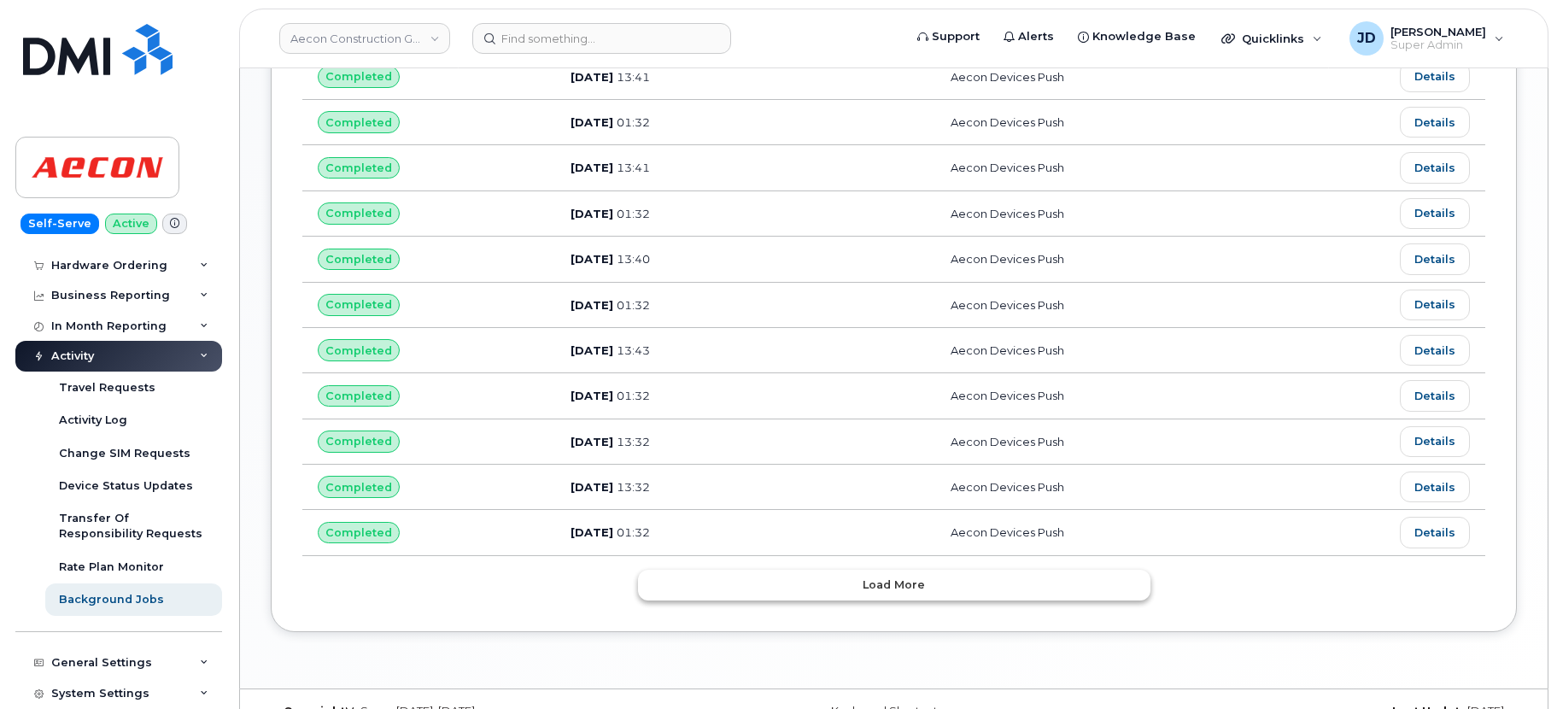
click at [870, 592] on span "Load more" at bounding box center [894, 584] width 62 height 16
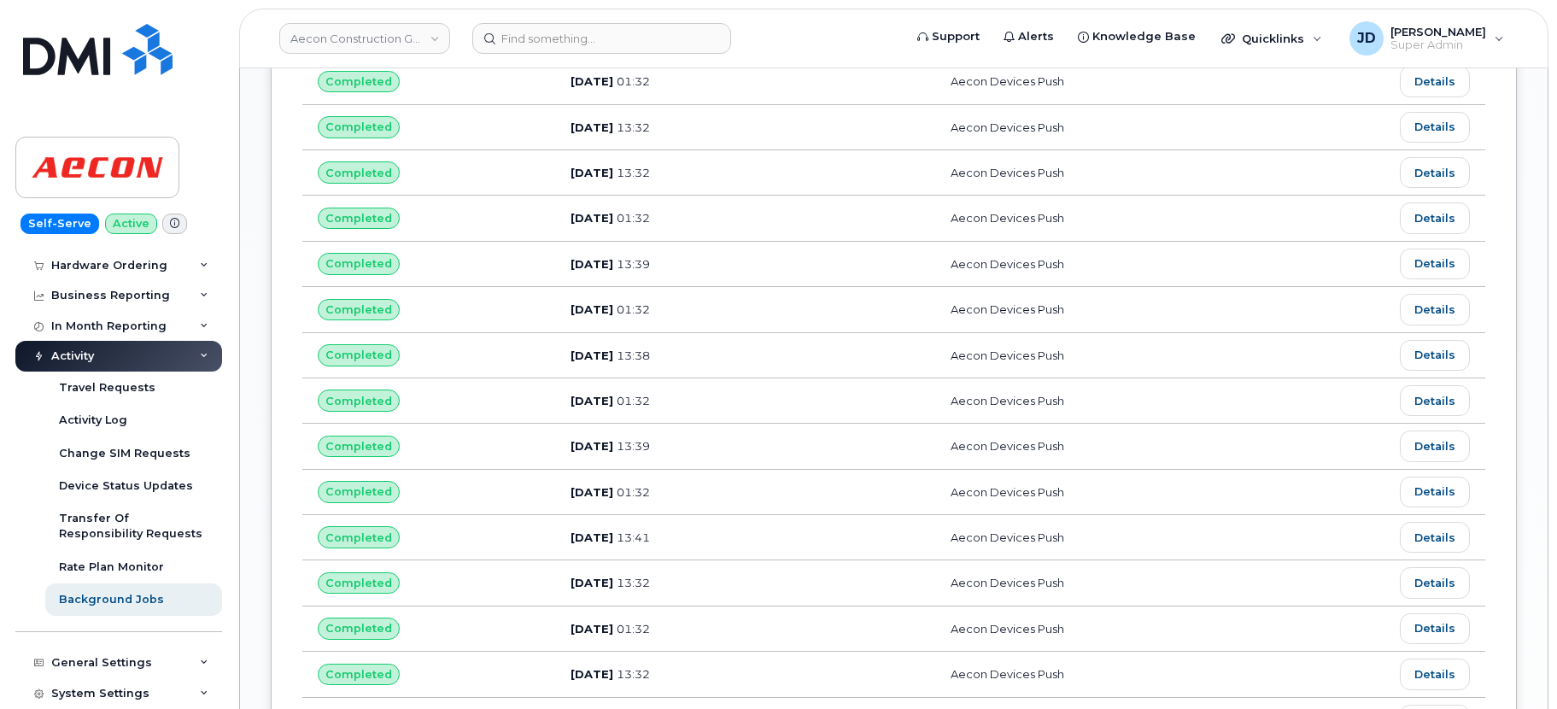
scroll to position [1039, 0]
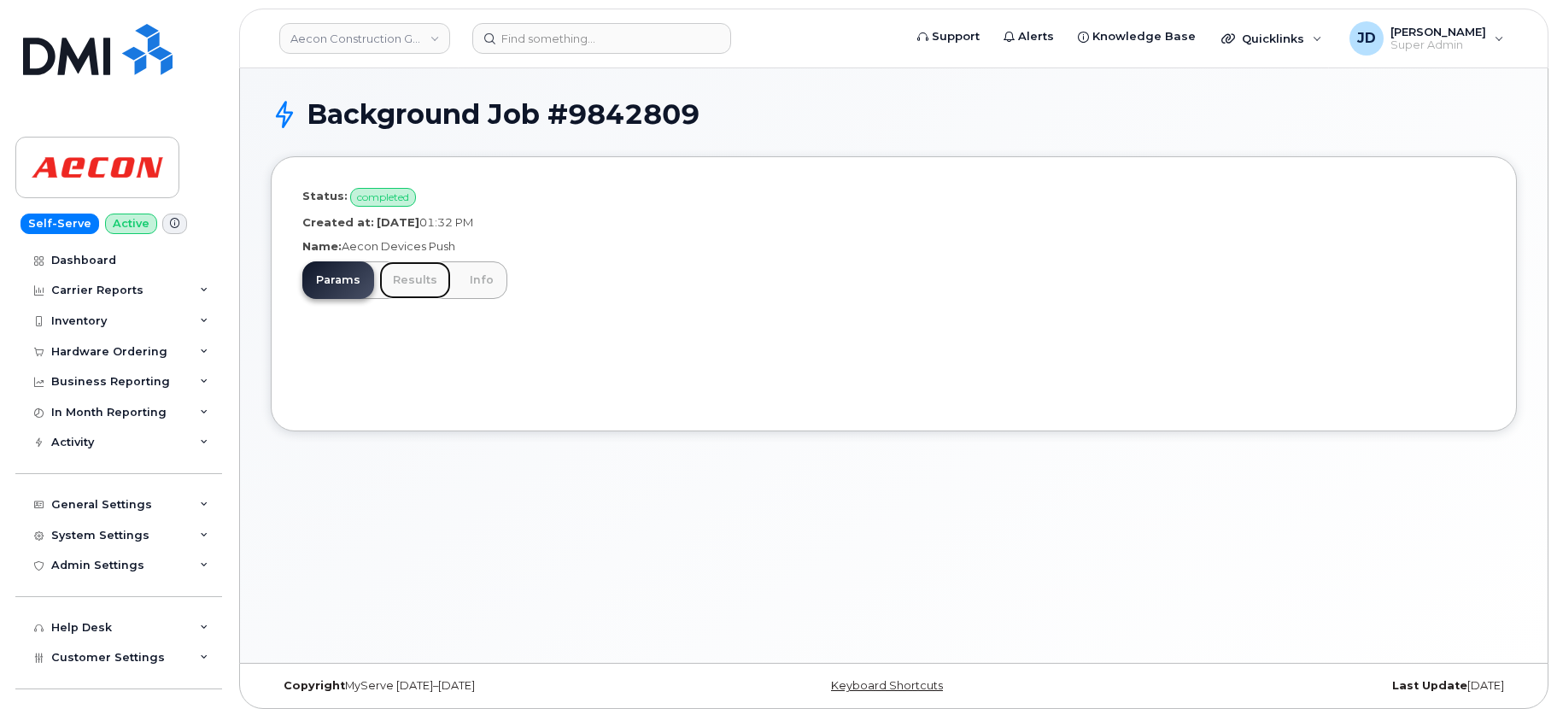
click at [411, 278] on link "Results" at bounding box center [415, 280] width 72 height 38
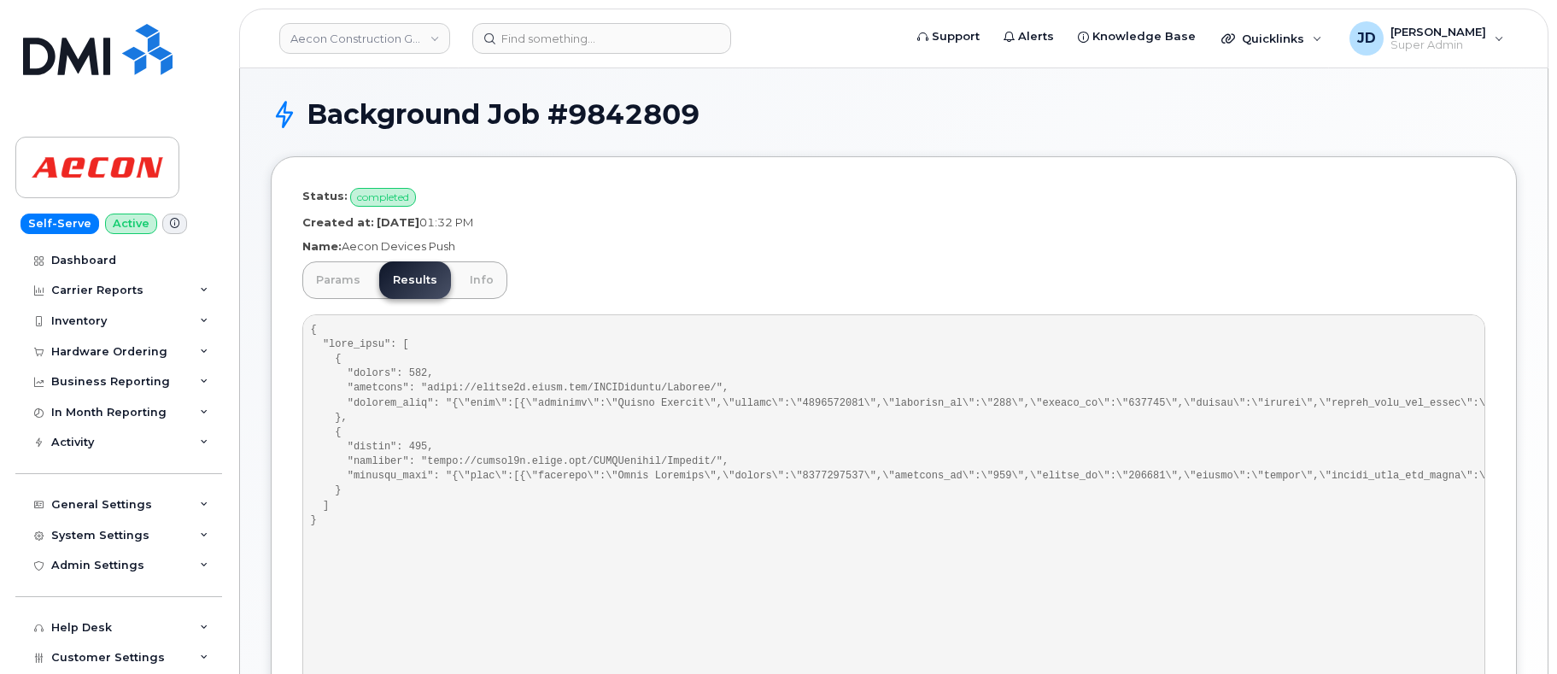
click at [845, 222] on p "Created at: [DATE] 01:32 PM" at bounding box center [893, 222] width 1183 height 16
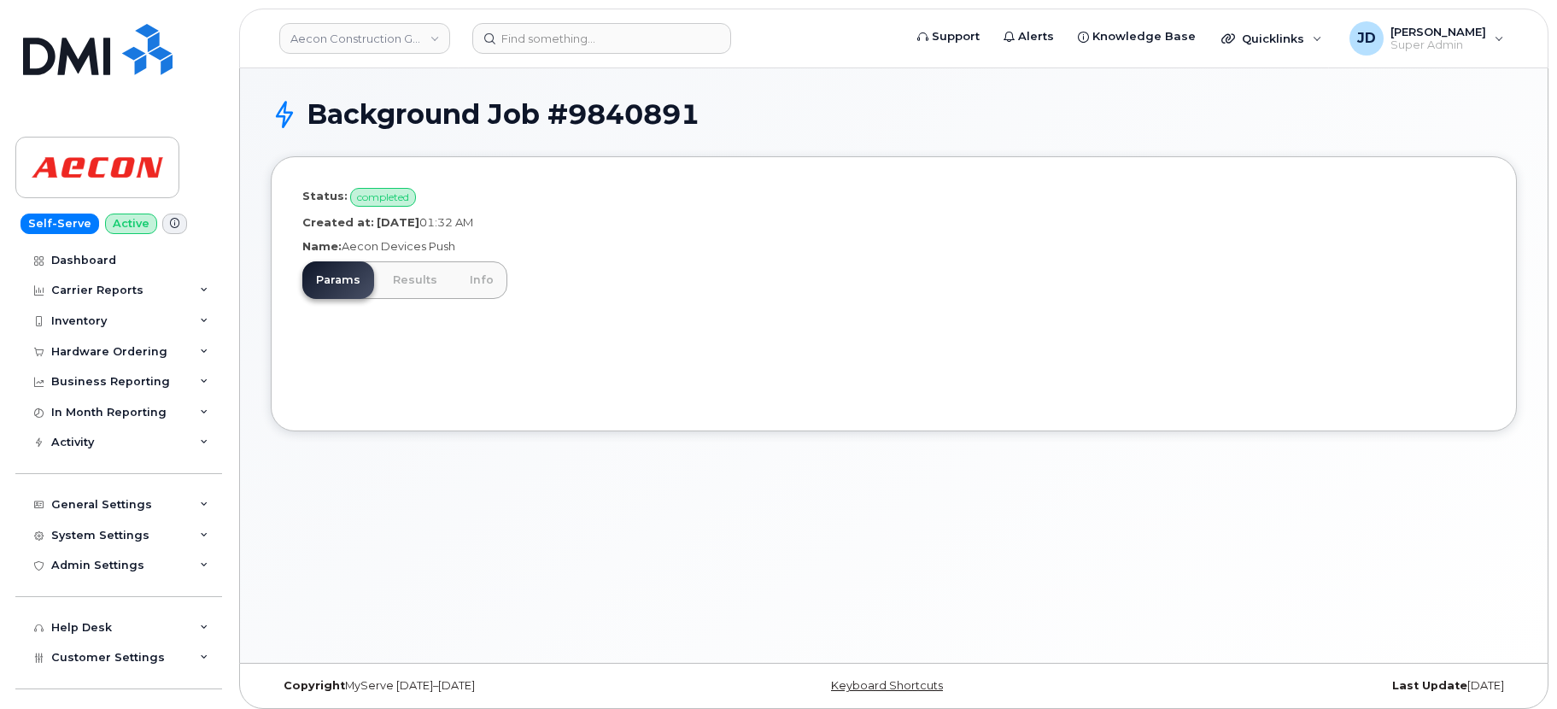
drag, startPoint x: 377, startPoint y: 279, endPoint x: 388, endPoint y: 281, distance: 11.2
click at [378, 279] on ul "Params Results Info" at bounding box center [404, 280] width 205 height 38
click at [388, 281] on link "Results" at bounding box center [415, 280] width 72 height 38
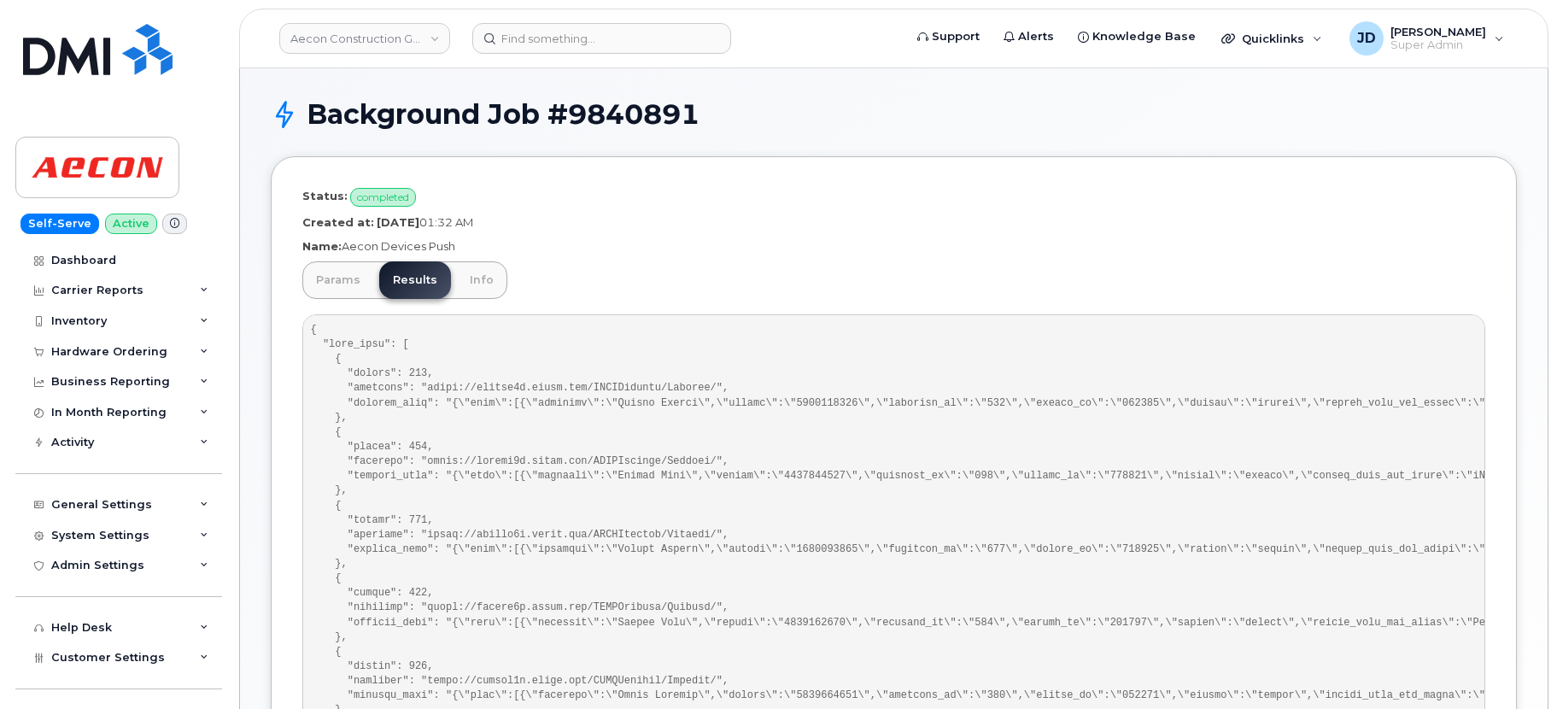
click at [929, 299] on div "Params Results Info" at bounding box center [893, 548] width 1183 height 575
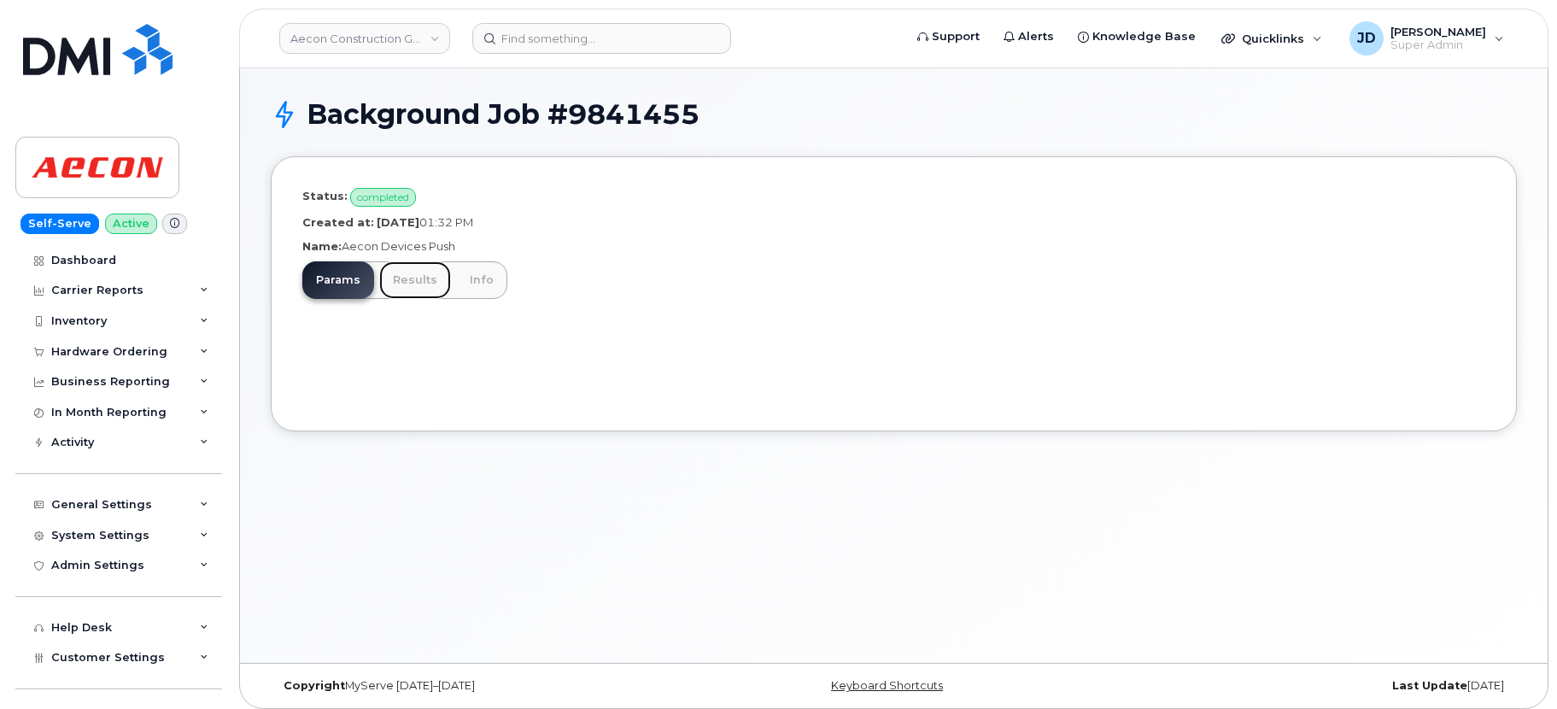
click at [409, 287] on link "Results" at bounding box center [415, 280] width 72 height 38
